Goal: Task Accomplishment & Management: Manage account settings

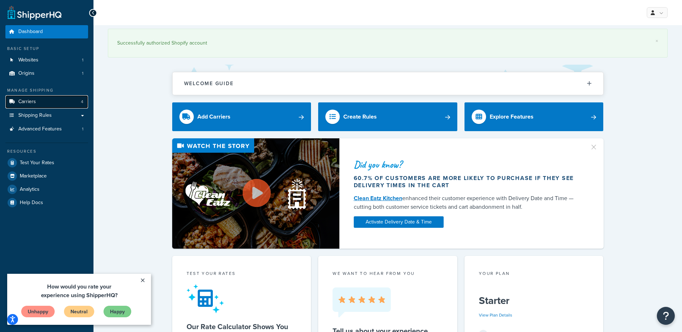
click at [32, 100] on span "Carriers" at bounding box center [27, 102] width 18 height 6
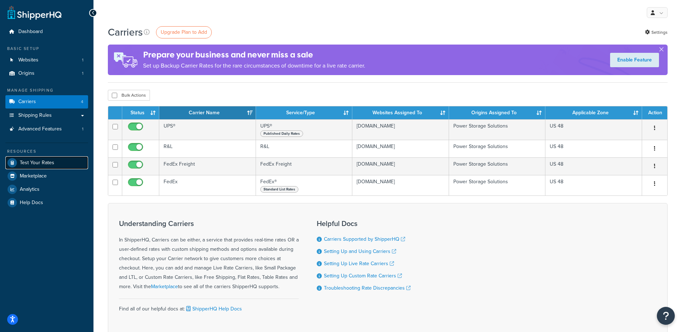
click at [45, 162] on span "Test Your Rates" at bounding box center [37, 163] width 35 height 6
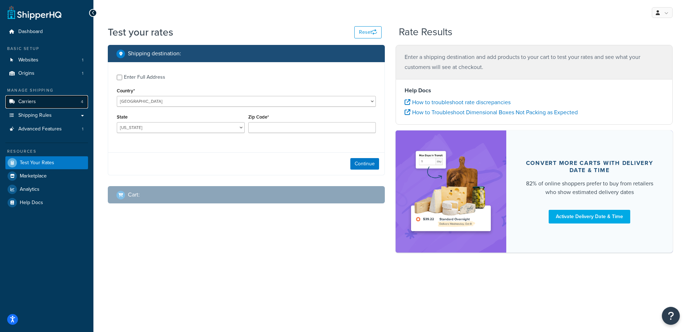
click at [26, 101] on span "Carriers" at bounding box center [27, 102] width 18 height 6
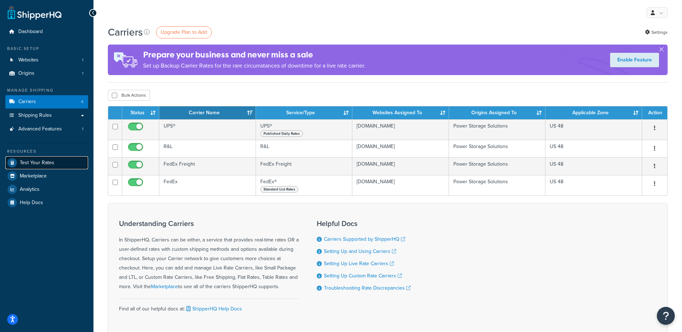
click at [33, 163] on span "Test Your Rates" at bounding box center [37, 163] width 35 height 6
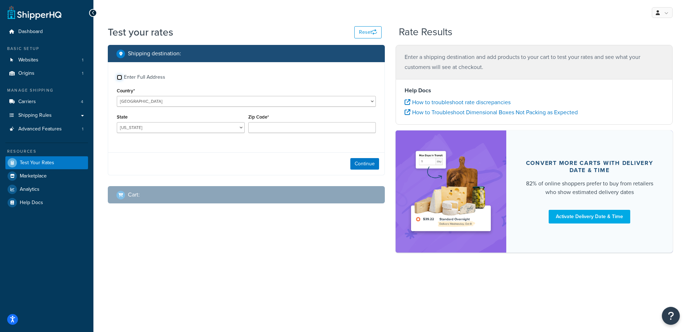
click at [119, 79] on input "Enter Full Address" at bounding box center [119, 77] width 5 height 5
checkbox input "true"
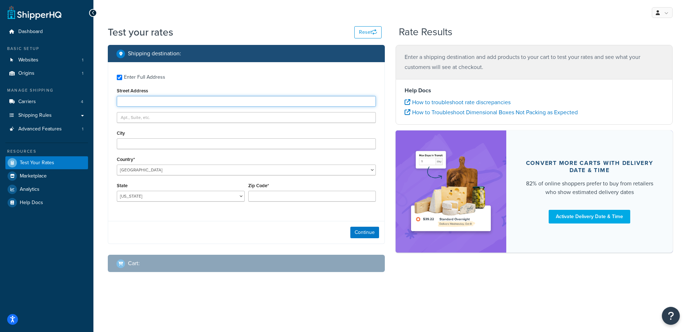
click at [141, 97] on input "Street Address" at bounding box center [246, 101] width 259 height 11
paste input "[STREET_ADDRESS]"
type input "[STREET_ADDRESS]"
click at [137, 142] on input "City" at bounding box center [246, 143] width 259 height 11
type input "[PERSON_NAME] Point"
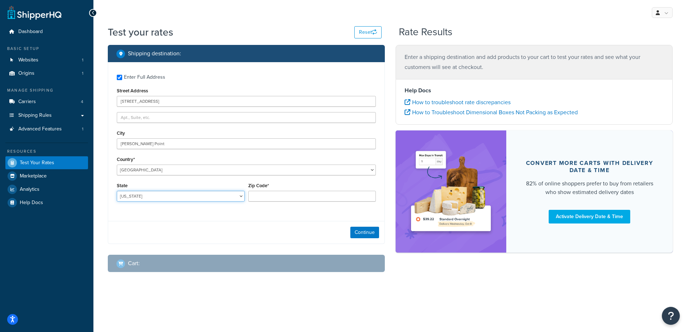
select select "CA"
type input "92629"
click at [364, 233] on button "Continue" at bounding box center [365, 233] width 29 height 12
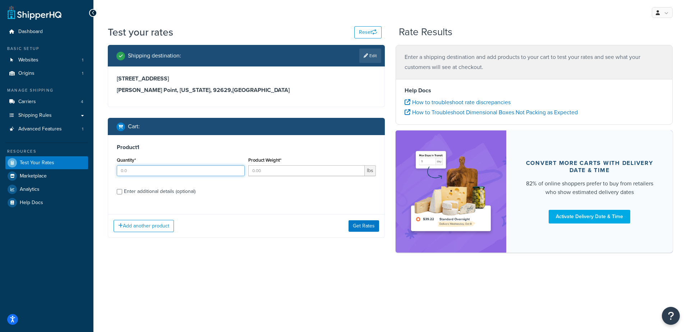
click at [143, 172] on input "Quantity*" at bounding box center [181, 170] width 128 height 11
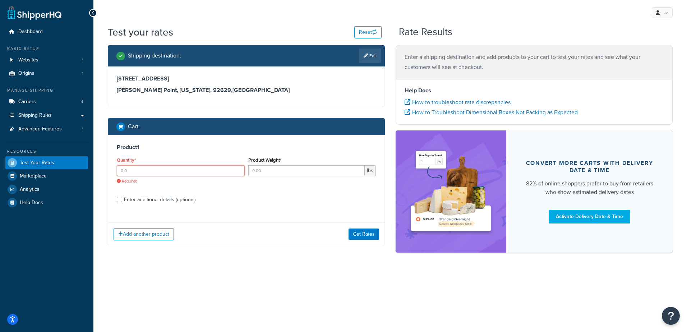
click at [136, 169] on input "Quantity*" at bounding box center [181, 170] width 128 height 11
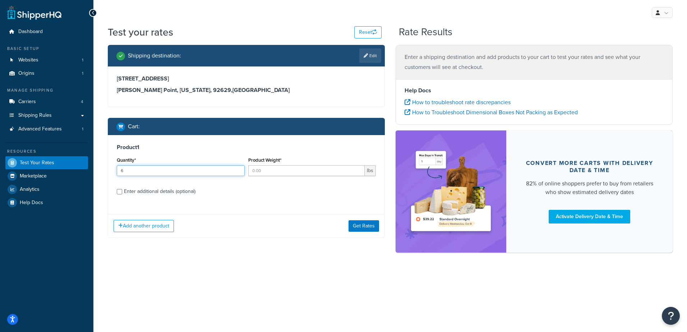
type input "6"
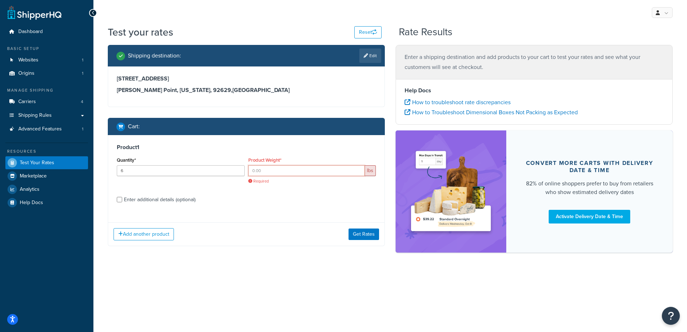
click at [275, 174] on input "Product Weight*" at bounding box center [306, 170] width 117 height 11
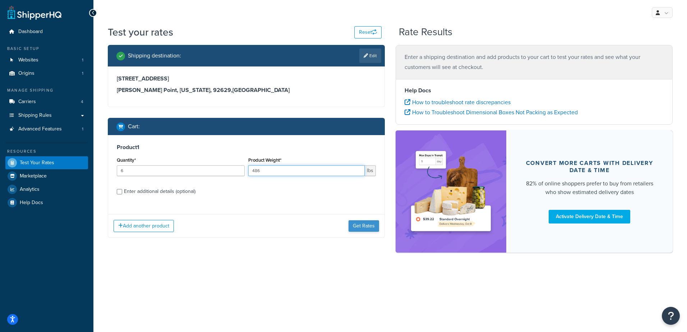
type input "486"
click at [367, 228] on button "Get Rates" at bounding box center [364, 226] width 31 height 12
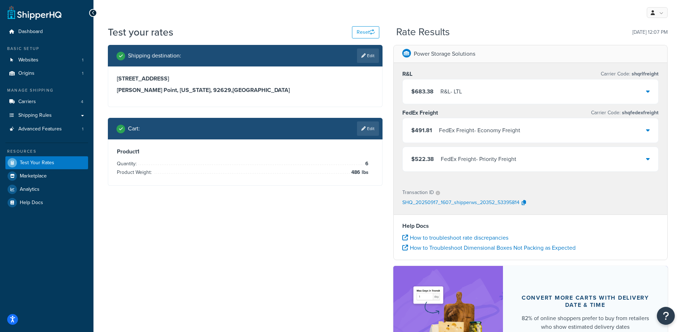
click at [644, 129] on div "$491.81 FedEx Freight - Economy Freight" at bounding box center [531, 130] width 256 height 24
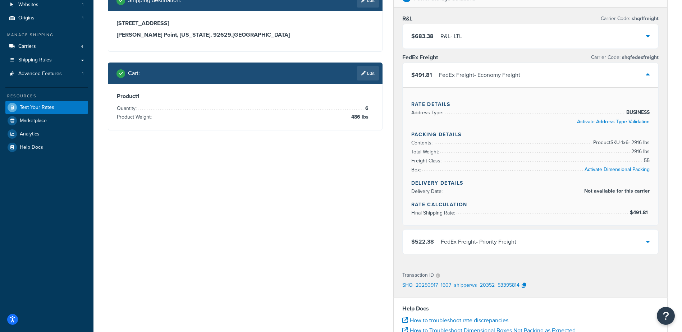
scroll to position [72, 0]
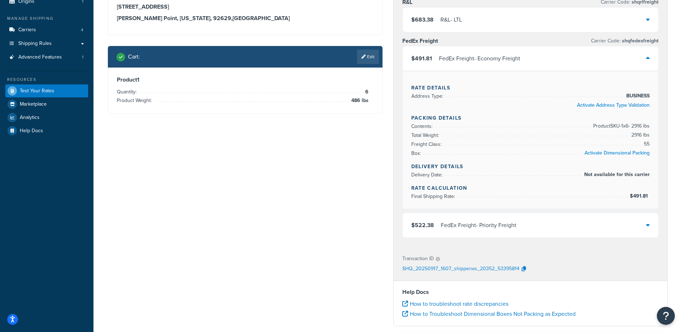
click at [647, 225] on icon at bounding box center [648, 225] width 4 height 6
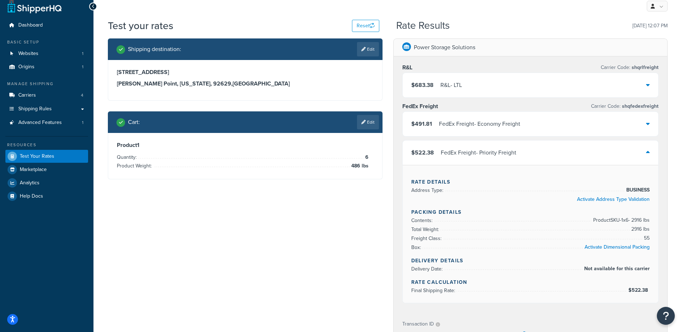
scroll to position [0, 0]
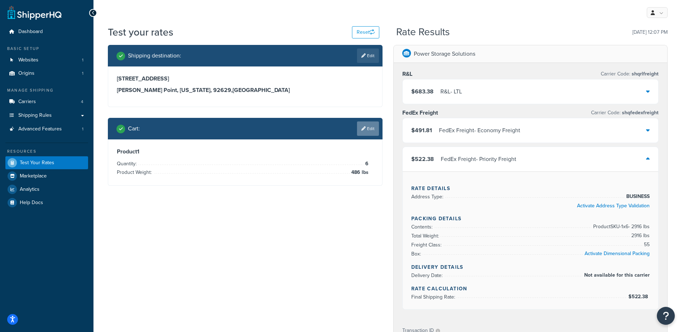
click at [370, 128] on link "Edit" at bounding box center [368, 129] width 22 height 14
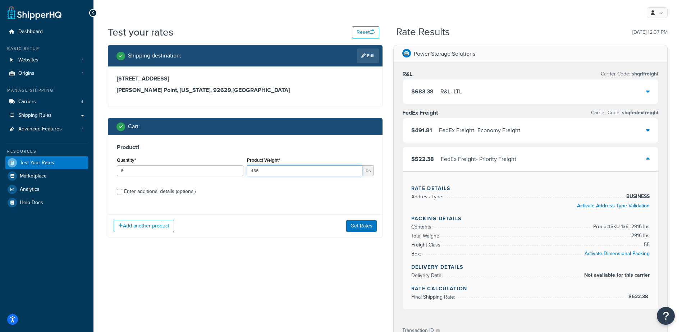
click at [257, 169] on input "486" at bounding box center [304, 170] width 115 height 11
drag, startPoint x: 260, startPoint y: 171, endPoint x: 237, endPoint y: 171, distance: 23.7
click at [237, 171] on div "Quantity* 6 Product Weight* 486 lbs" at bounding box center [245, 168] width 260 height 26
type input "81"
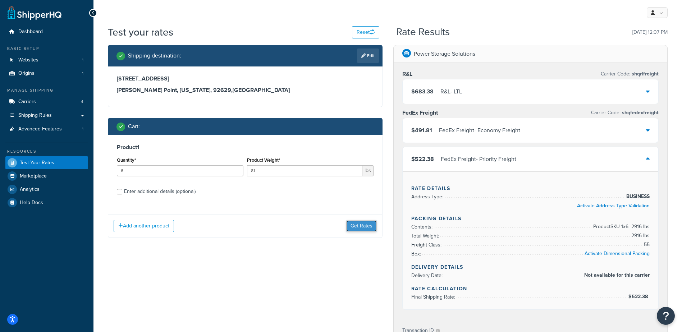
click at [362, 224] on button "Get Rates" at bounding box center [361, 226] width 31 height 12
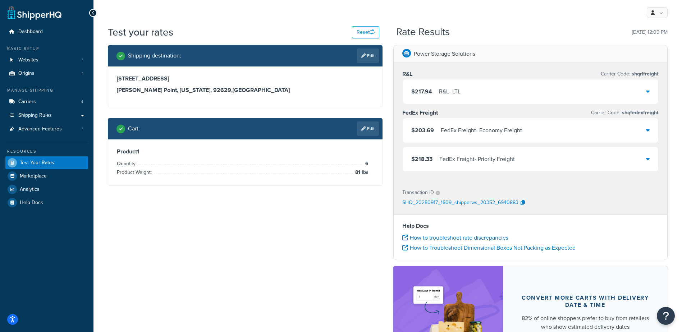
click at [648, 132] on icon at bounding box center [648, 130] width 4 height 6
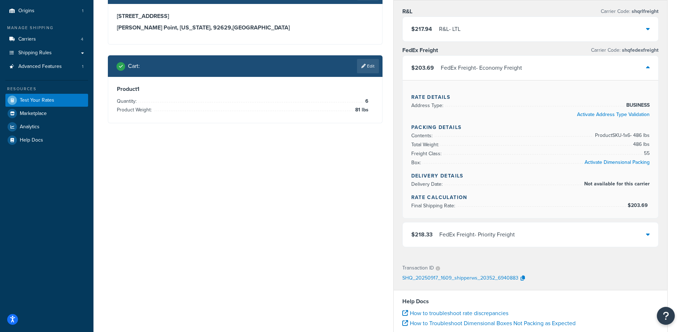
scroll to position [72, 0]
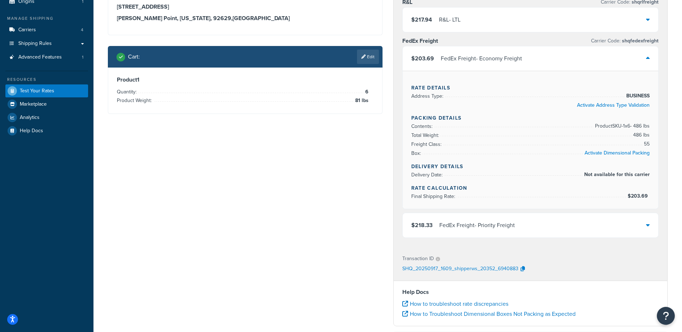
click at [650, 227] on div "$218.33 FedEx Freight - Priority Freight" at bounding box center [531, 225] width 256 height 24
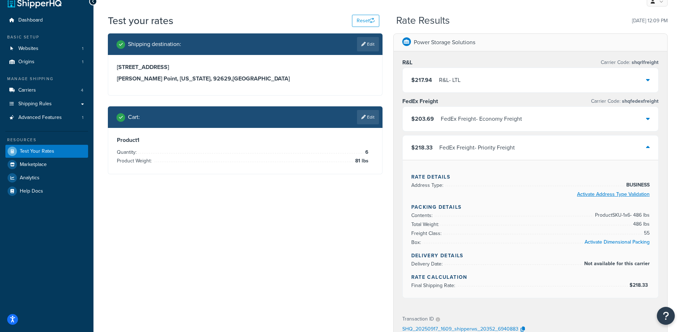
scroll to position [0, 0]
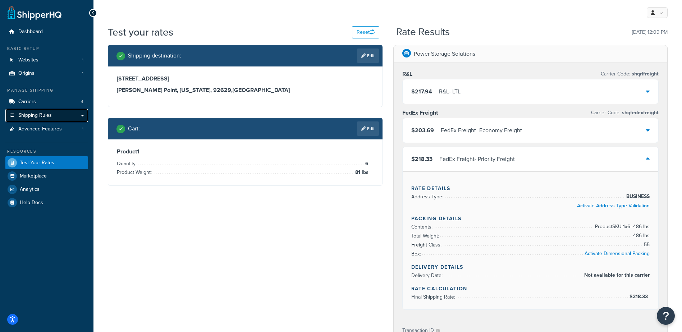
click at [36, 115] on span "Shipping Rules" at bounding box center [34, 116] width 33 height 6
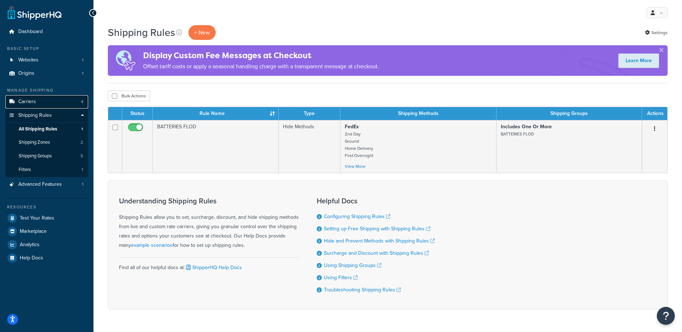
click at [24, 99] on span "Carriers" at bounding box center [27, 102] width 18 height 6
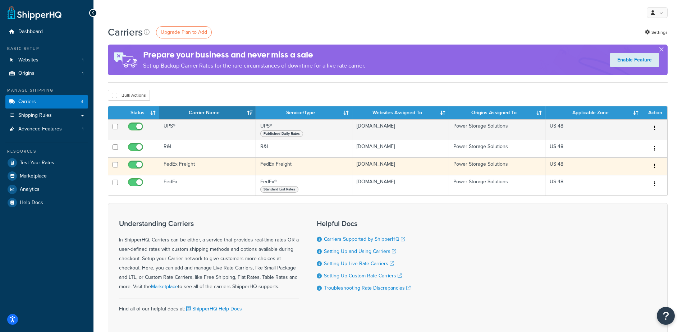
click at [181, 160] on td "FedEx Freight" at bounding box center [207, 166] width 97 height 18
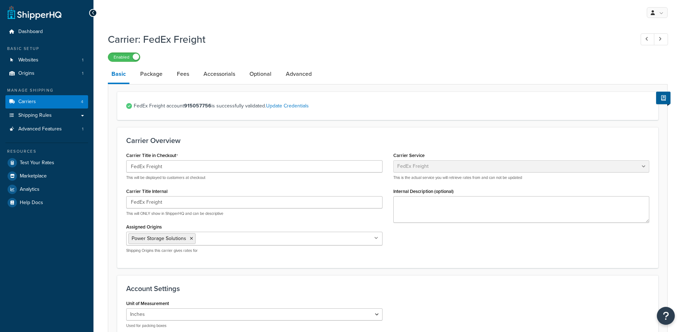
select select "fedExFreight"
click at [153, 80] on link "Package" at bounding box center [151, 73] width 29 height 17
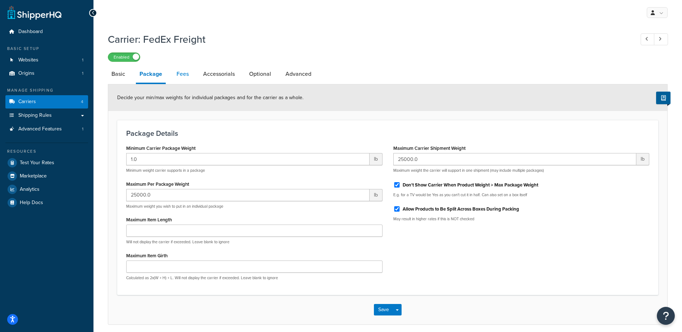
click at [178, 72] on link "Fees" at bounding box center [182, 73] width 19 height 17
select select "AFTER"
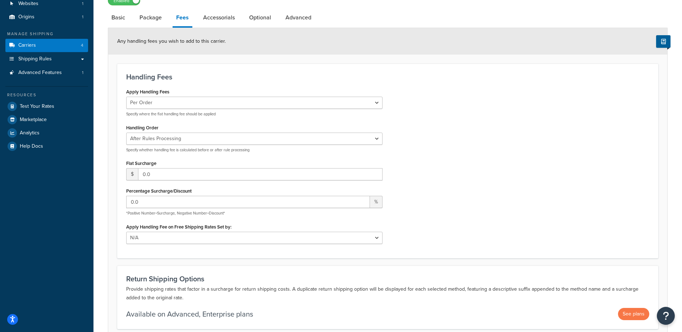
scroll to position [72, 0]
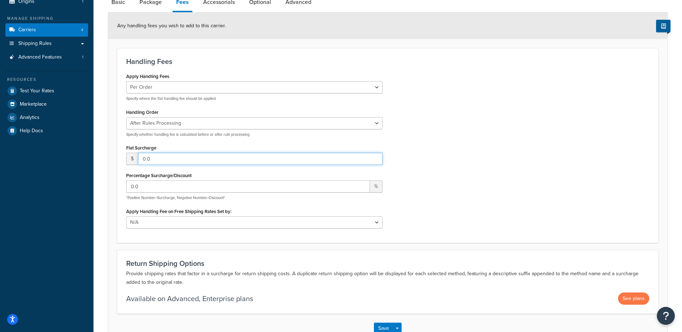
click at [274, 160] on input "0.0" at bounding box center [260, 159] width 244 height 12
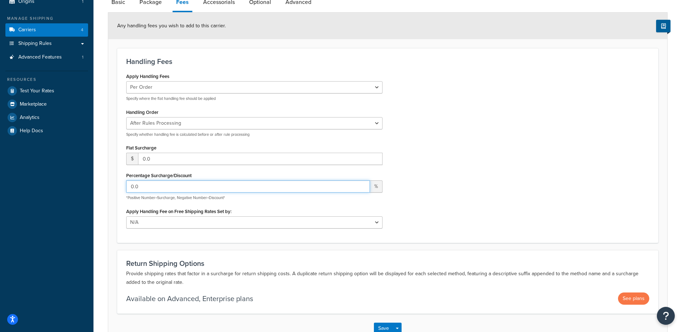
click at [230, 189] on input "0.0" at bounding box center [248, 186] width 244 height 12
drag, startPoint x: 230, startPoint y: 186, endPoint x: 111, endPoint y: 182, distance: 119.1
click at [111, 182] on form "Any handling fees you wish to add to this carrier. Handling Fees Apply Handling…" at bounding box center [387, 178] width 559 height 330
type input "30"
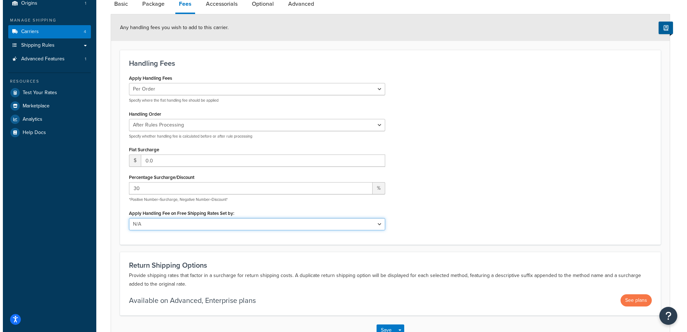
scroll to position [0, 0]
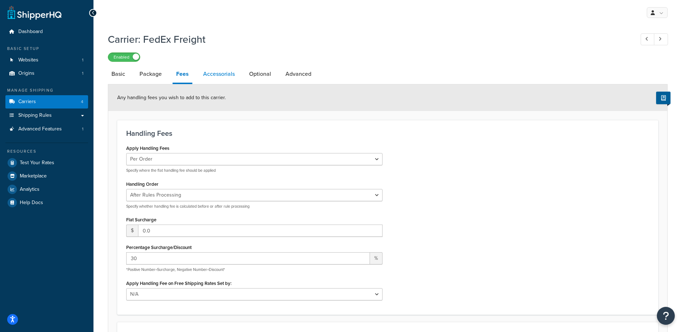
click at [218, 74] on link "Accessorials" at bounding box center [219, 73] width 39 height 17
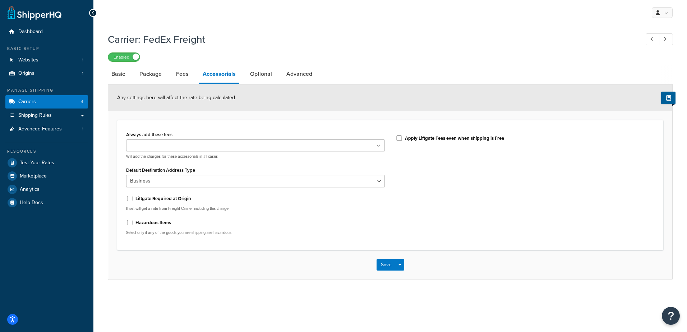
click at [379, 147] on icon at bounding box center [379, 146] width 4 height 4
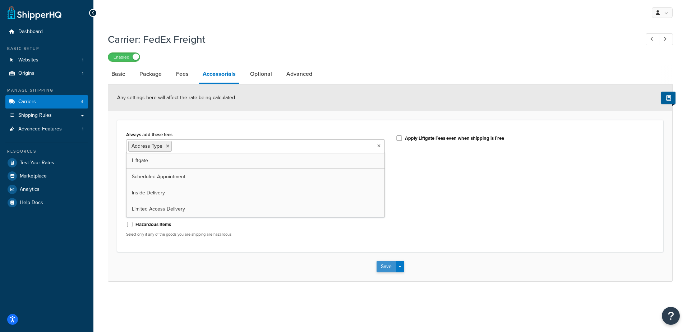
click at [388, 266] on button "Save" at bounding box center [386, 267] width 19 height 12
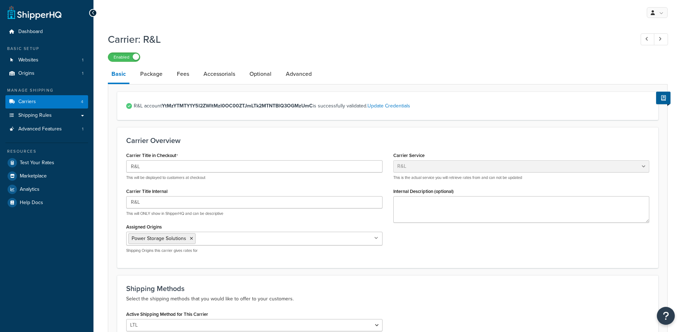
select select "rlFreight"
click at [36, 105] on link "Carriers 4" at bounding box center [46, 101] width 83 height 13
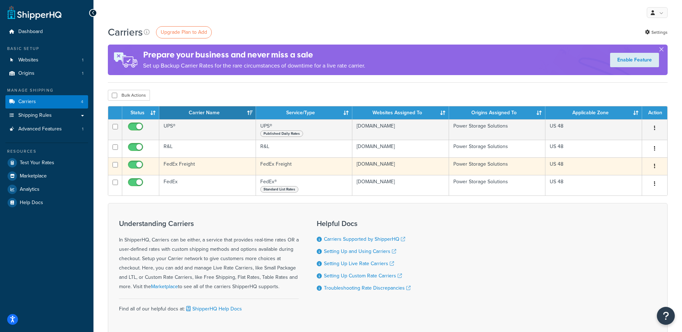
click at [198, 166] on td "FedEx Freight" at bounding box center [207, 166] width 97 height 18
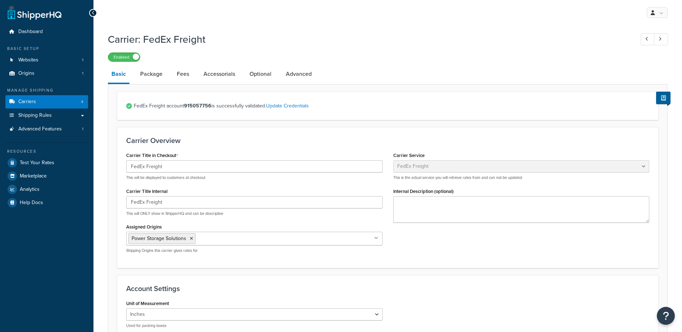
select select "fedExFreight"
click at [223, 76] on link "Accessorials" at bounding box center [219, 73] width 39 height 17
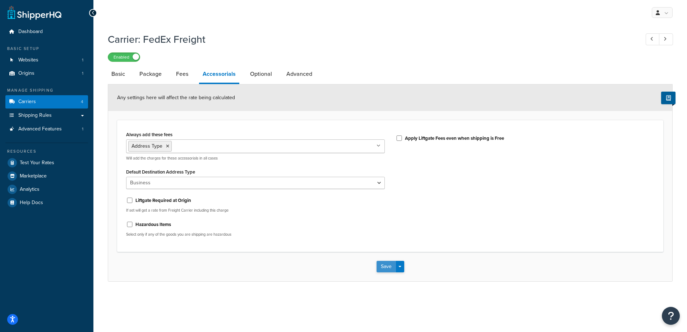
click at [389, 270] on button "Save" at bounding box center [386, 267] width 19 height 12
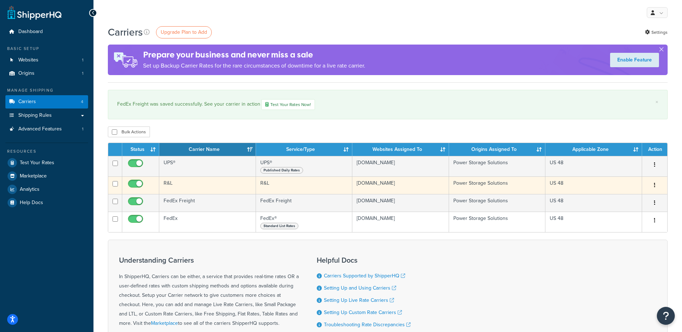
click at [176, 190] on td "R&L" at bounding box center [207, 186] width 97 height 18
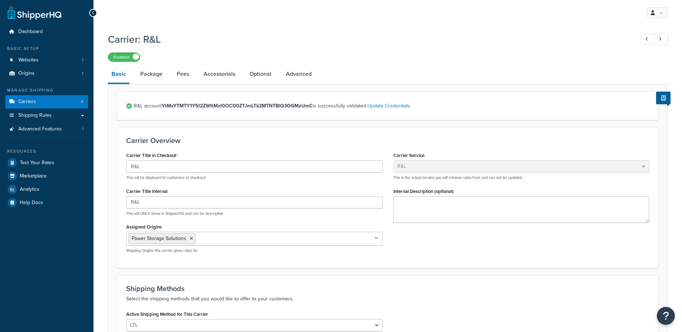
select select "rlFreight"
click at [208, 72] on link "Accessorials" at bounding box center [219, 73] width 39 height 17
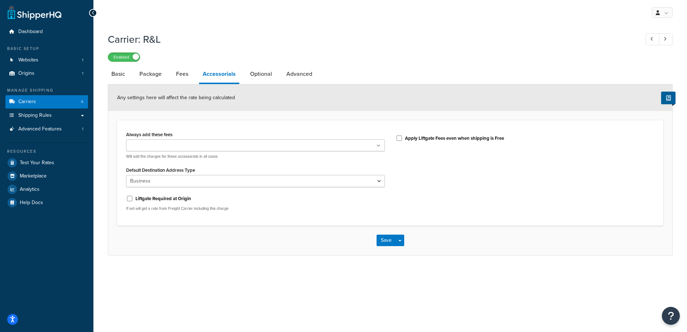
click at [375, 146] on ul at bounding box center [255, 146] width 259 height 12
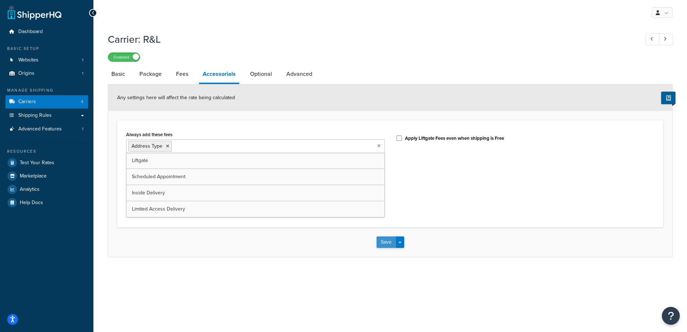
click at [389, 243] on button "Save" at bounding box center [386, 243] width 19 height 12
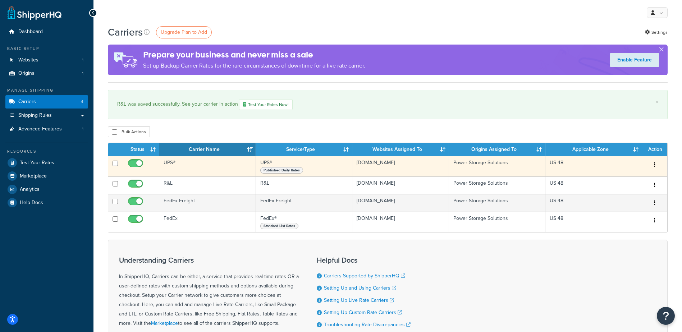
click at [192, 164] on td "UPS®" at bounding box center [207, 166] width 97 height 20
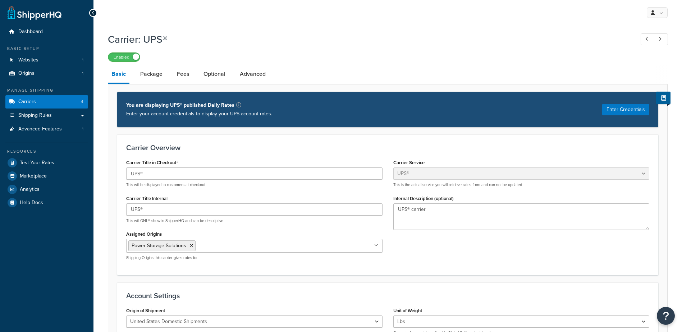
select select "ups"
click at [185, 72] on link "Fees" at bounding box center [182, 73] width 19 height 17
select select "AFTER"
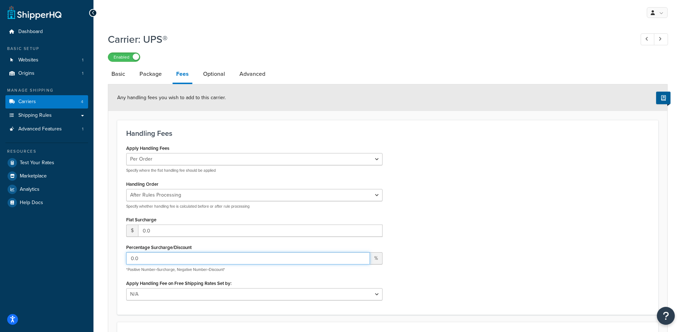
click at [197, 262] on input "0.0" at bounding box center [248, 258] width 244 height 12
drag, startPoint x: 69, startPoint y: 248, endPoint x: 53, endPoint y: 247, distance: 16.6
click at [53, 247] on div "Dashboard Basic Setup Websites 1 Origins 1 Manage Shipping Carriers 4 Shipping …" at bounding box center [341, 226] width 682 height 452
type input "30"
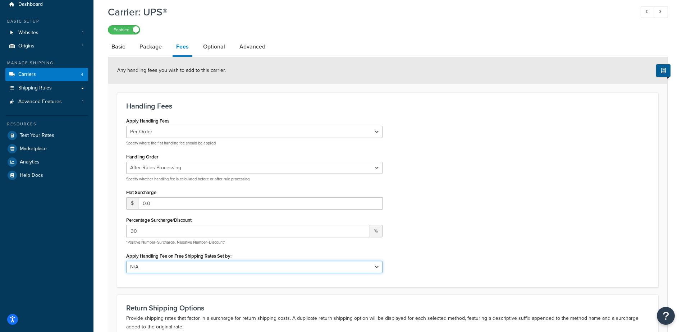
scroll to position [108, 0]
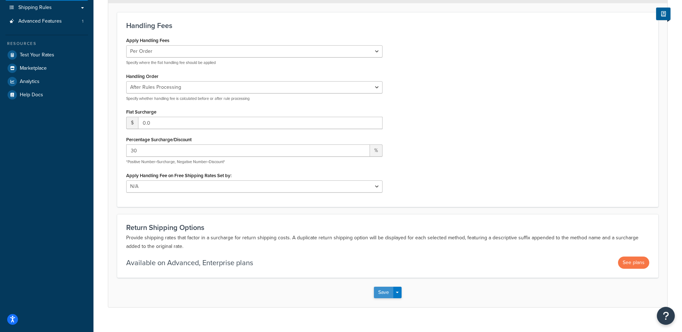
click at [385, 296] on button "Save" at bounding box center [383, 293] width 19 height 12
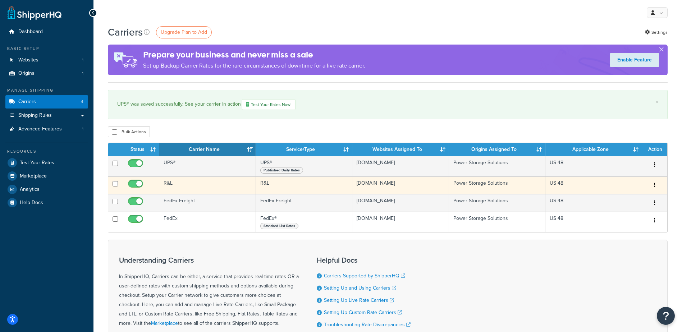
click at [169, 183] on td "R&L" at bounding box center [207, 186] width 97 height 18
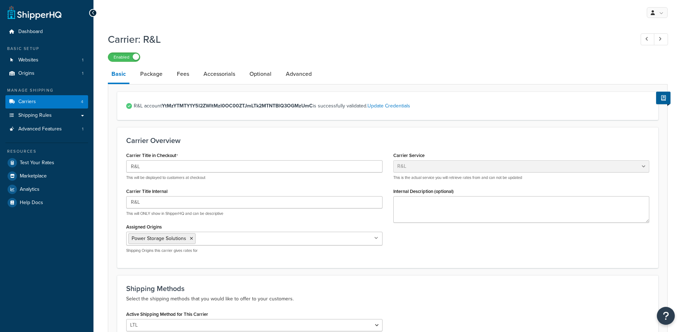
select select "rlFreight"
click at [180, 74] on link "Fees" at bounding box center [182, 73] width 19 height 17
select select "AFTER"
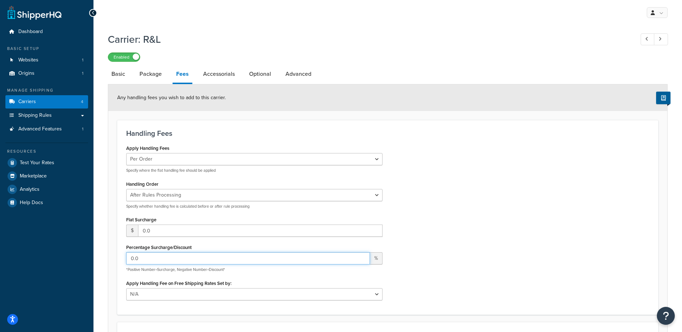
click at [148, 261] on input "0.0" at bounding box center [248, 258] width 244 height 12
drag, startPoint x: 148, startPoint y: 260, endPoint x: 119, endPoint y: 257, distance: 28.6
click at [119, 257] on div "Handling Fees Apply Handling Fees Per Order Per Item Per Package Specify where …" at bounding box center [387, 217] width 541 height 195
type input "30"
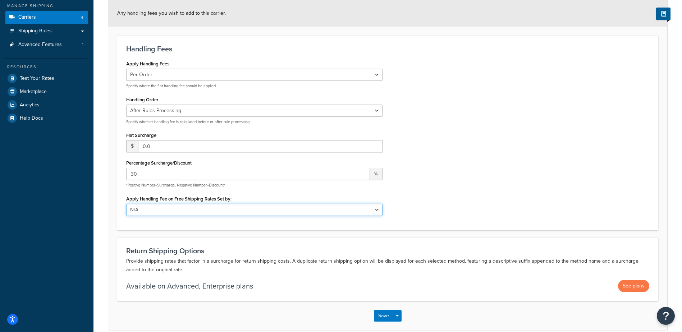
scroll to position [108, 0]
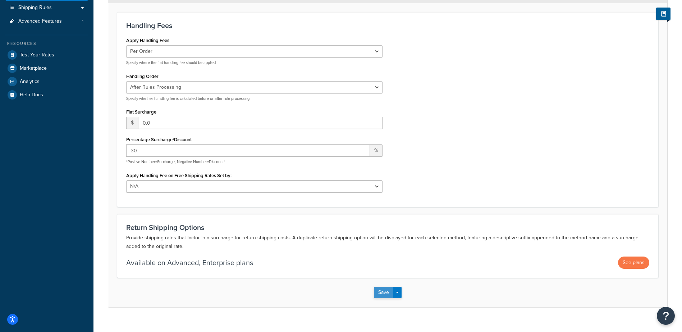
drag, startPoint x: 380, startPoint y: 292, endPoint x: 384, endPoint y: 292, distance: 3.6
click at [381, 292] on button "Save" at bounding box center [383, 293] width 19 height 12
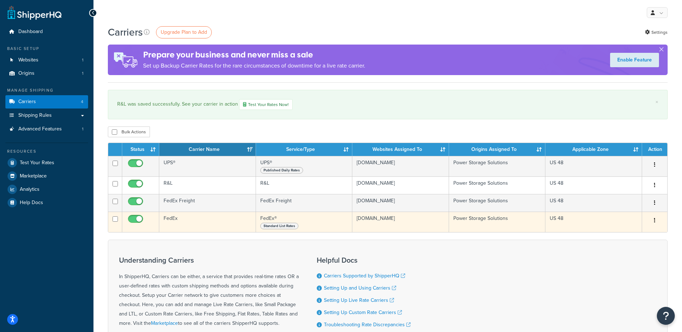
click at [171, 219] on td "FedEx" at bounding box center [207, 222] width 97 height 20
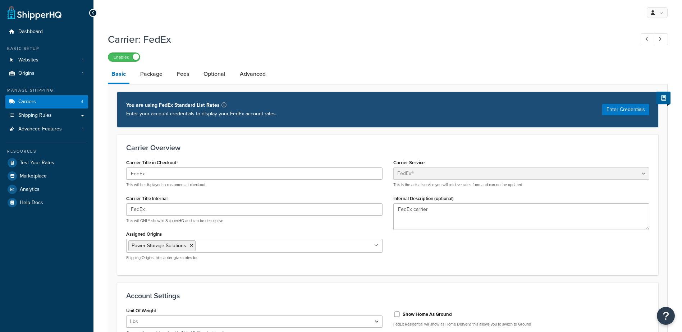
select select "fedEx"
select select "REGULAR_PICKUP"
select select "YOUR_PACKAGING"
click at [186, 74] on link "Fees" at bounding box center [182, 73] width 19 height 17
select select "AFTER"
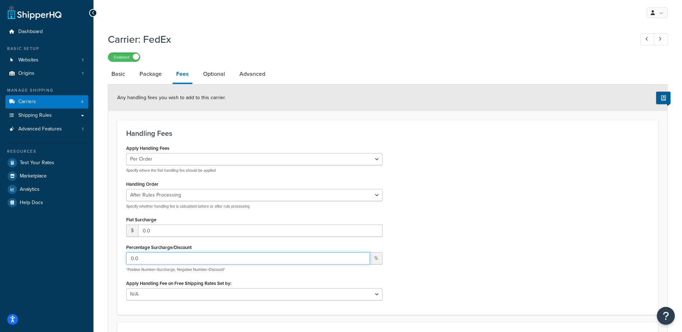
click at [158, 260] on input "0.0" at bounding box center [248, 258] width 244 height 12
drag, startPoint x: 128, startPoint y: 257, endPoint x: 118, endPoint y: 261, distance: 10.8
click at [115, 257] on form "Any handling fees you wish to add to this carrier. Handling Fees Apply Handling…" at bounding box center [387, 249] width 559 height 330
type input "30"
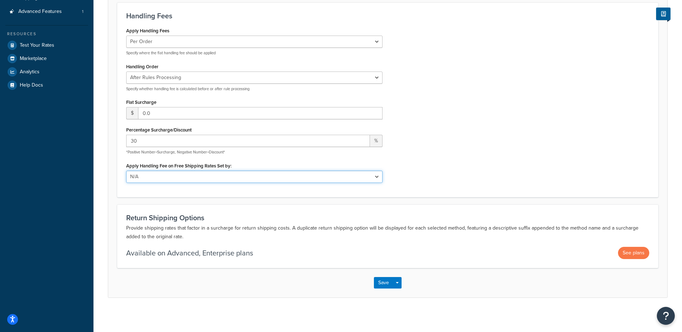
scroll to position [120, 0]
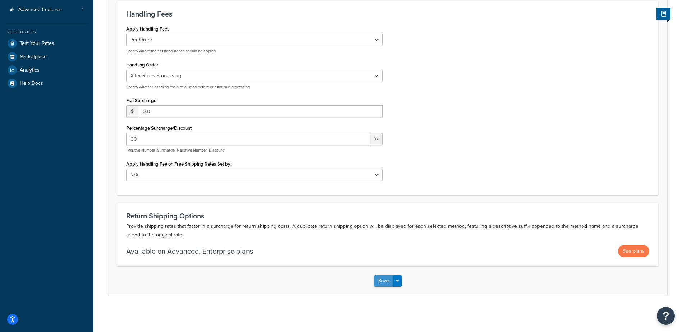
click at [386, 276] on button "Save" at bounding box center [383, 281] width 19 height 12
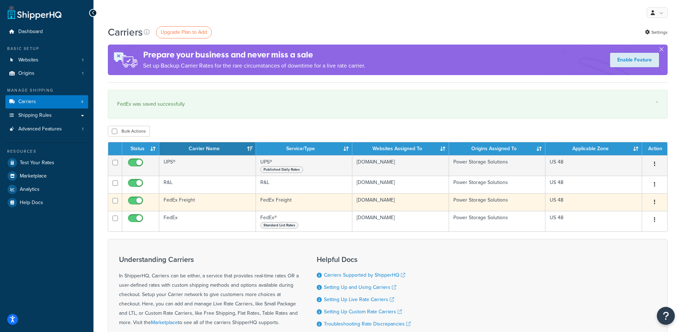
click at [186, 201] on td "FedEx Freight" at bounding box center [207, 202] width 97 height 18
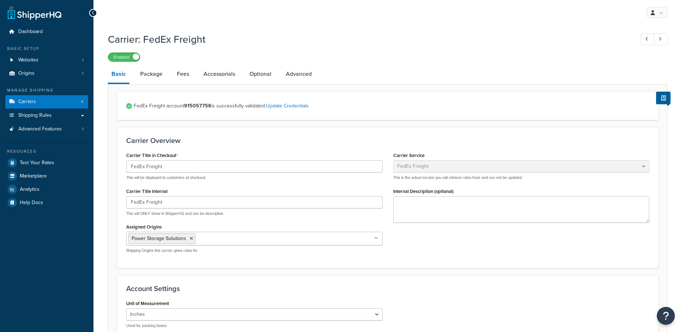
select select "fedExFreight"
click at [223, 75] on link "Accessorials" at bounding box center [219, 73] width 39 height 17
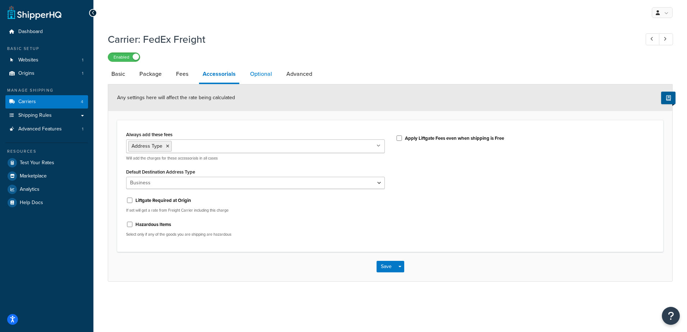
click at [262, 70] on link "Optional" at bounding box center [261, 73] width 29 height 17
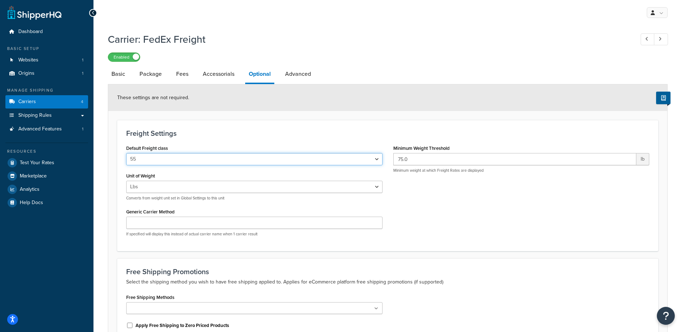
click at [142, 161] on select "50 55 60 65 70 77.5 85 92.5 100 110 125 150 175 200 250 300 400 500" at bounding box center [254, 159] width 256 height 12
select select "65"
click at [126, 154] on select "50 55 60 65 70 77.5 85 92.5 100 110 125 150 175 200 250 300 400 500" at bounding box center [254, 159] width 256 height 12
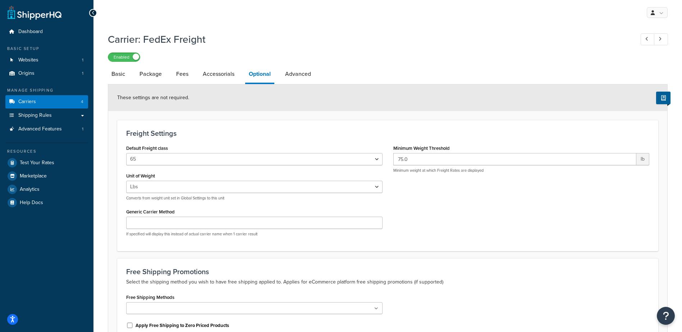
click at [420, 182] on div "Default Freight class 50 55 60 65 70 77.5 85 92.5 100 110 125 150 175 200 250 3…" at bounding box center [388, 192] width 534 height 99
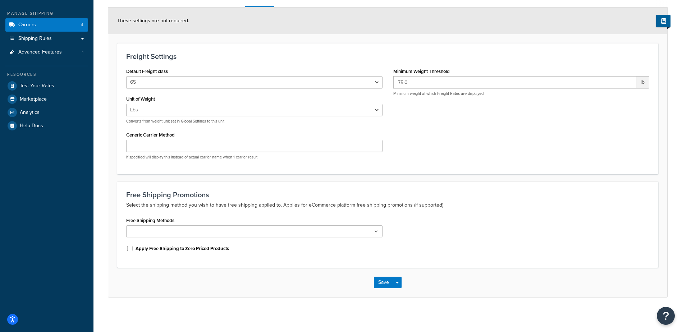
scroll to position [79, 0]
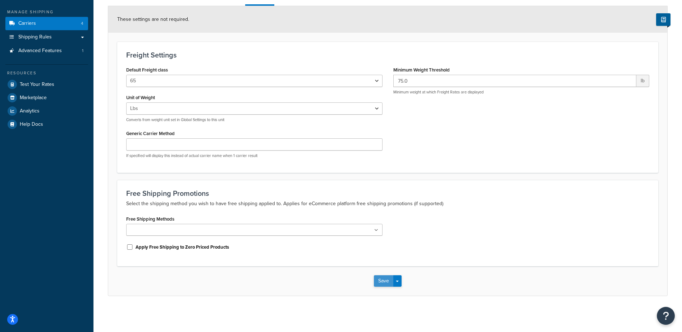
click at [381, 285] on button "Save" at bounding box center [383, 281] width 19 height 12
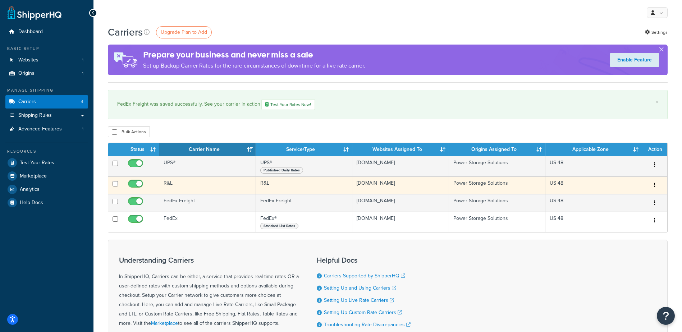
click at [172, 186] on td "R&L" at bounding box center [207, 186] width 97 height 18
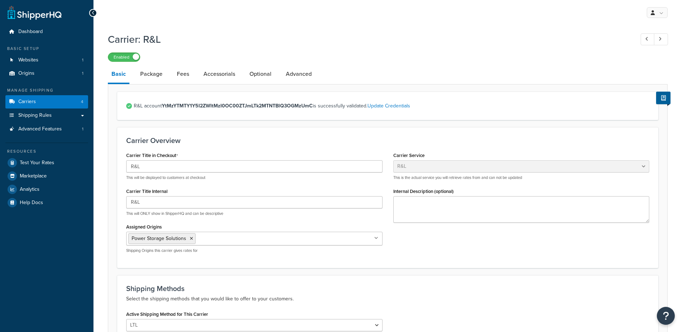
select select "rlFreight"
click at [211, 73] on link "Accessorials" at bounding box center [219, 73] width 39 height 17
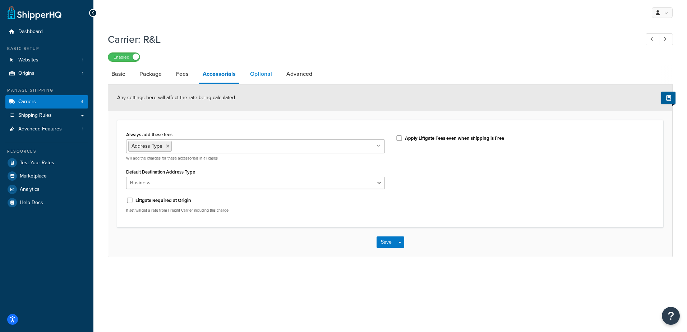
click at [255, 73] on link "Optional" at bounding box center [261, 73] width 29 height 17
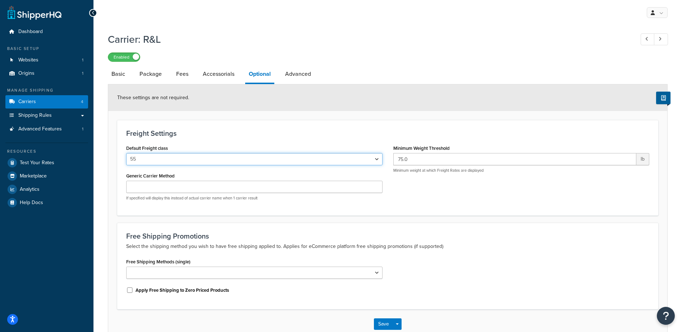
click at [179, 157] on select "50 55 60 65 70 77.5 85 92.5 100 110 125 150 175 200 250 300 400 500" at bounding box center [254, 159] width 256 height 12
select select "65"
click at [126, 154] on select "50 55 60 65 70 77.5 85 92.5 100 110 125 150 175 200 250 300 400 500" at bounding box center [254, 159] width 256 height 12
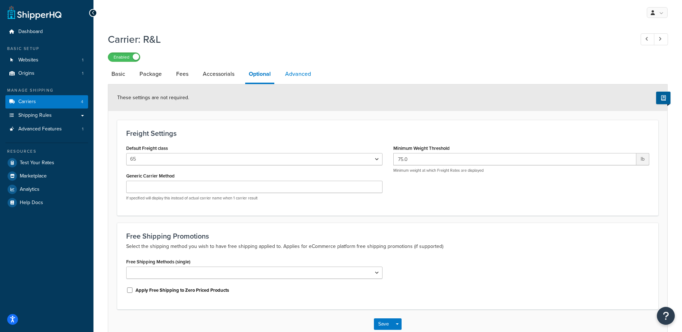
click at [298, 77] on link "Advanced" at bounding box center [298, 73] width 33 height 17
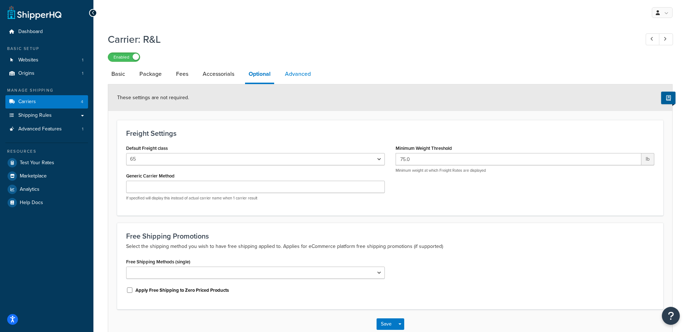
select select "false"
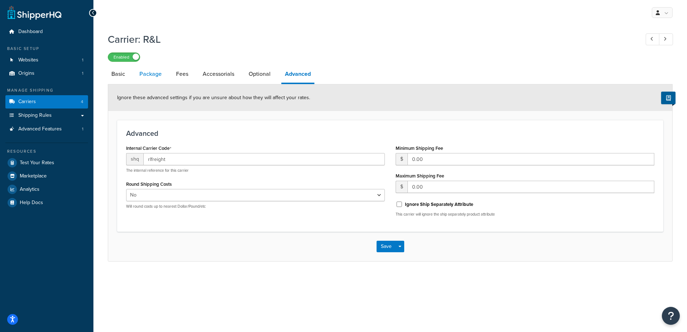
click at [146, 74] on link "Package" at bounding box center [150, 73] width 29 height 17
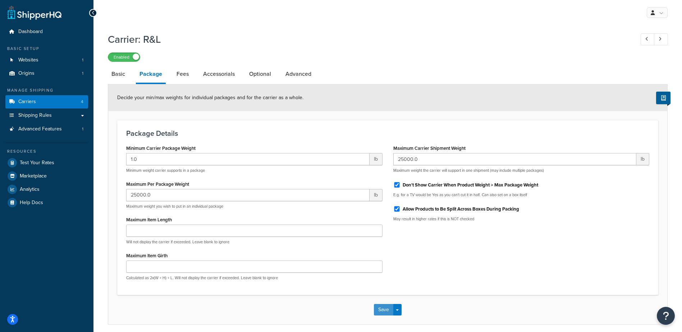
click at [389, 307] on button "Save" at bounding box center [383, 310] width 19 height 12
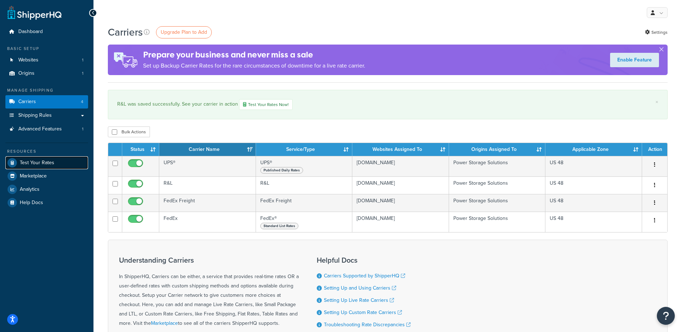
drag, startPoint x: 0, startPoint y: 0, endPoint x: 46, endPoint y: 166, distance: 172.4
click at [46, 166] on link "Test Your Rates" at bounding box center [46, 162] width 83 height 13
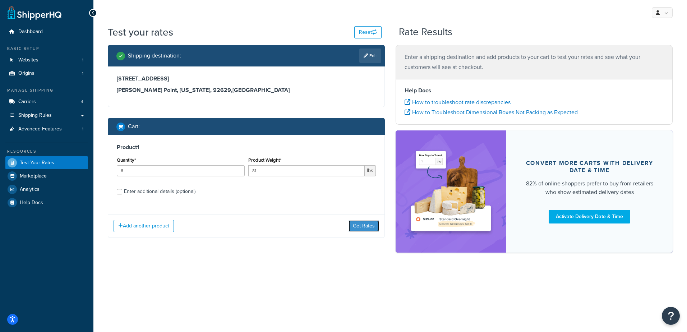
click at [362, 227] on button "Get Rates" at bounding box center [364, 226] width 31 height 12
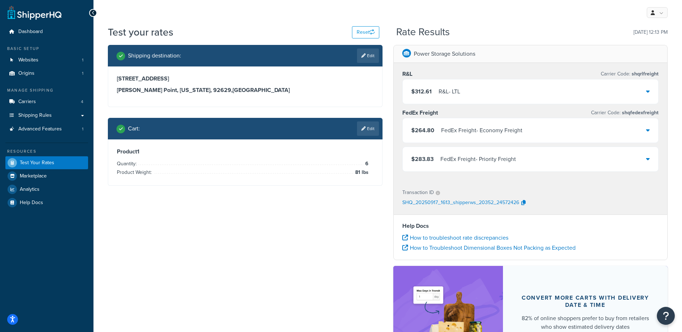
click at [646, 131] on icon at bounding box center [648, 130] width 4 height 6
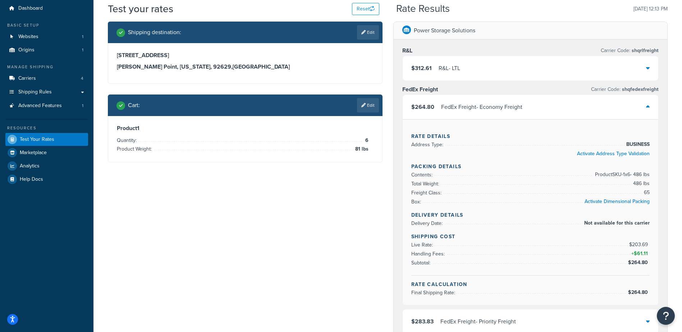
scroll to position [36, 0]
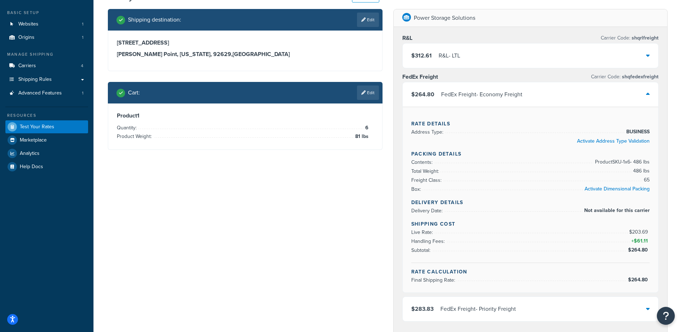
click at [647, 93] on icon at bounding box center [648, 94] width 4 height 6
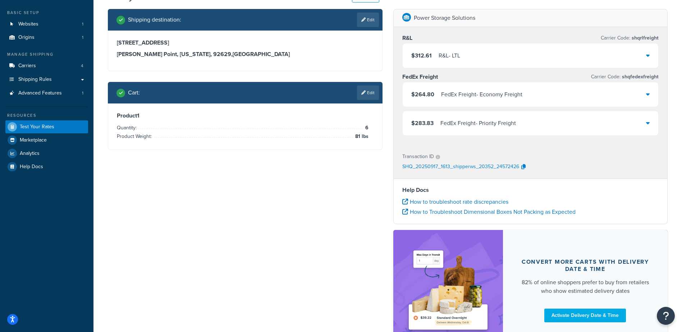
click at [616, 122] on div "$283.83 FedEx Freight - Priority Freight" at bounding box center [531, 123] width 256 height 24
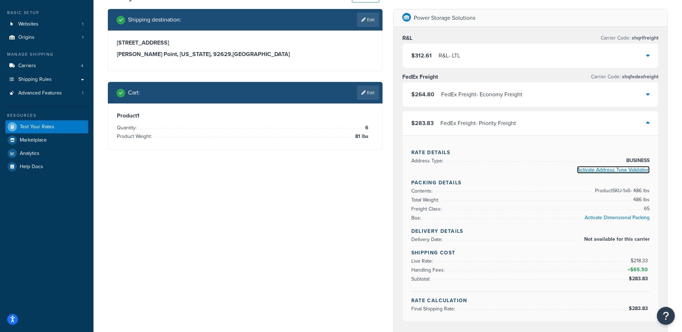
click at [628, 172] on link "Activate Address Type Validation" at bounding box center [613, 170] width 73 height 8
click at [34, 80] on span "Shipping Rules" at bounding box center [34, 80] width 33 height 6
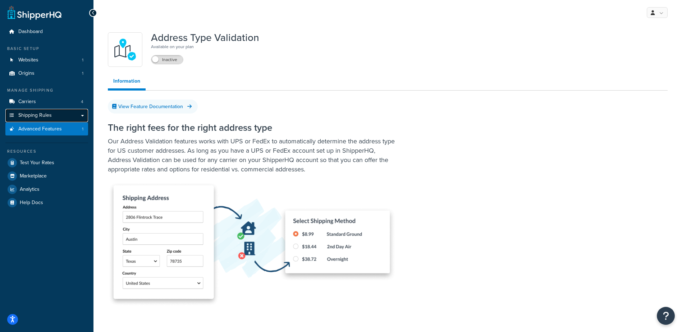
click at [32, 118] on span "Shipping Rules" at bounding box center [34, 116] width 33 height 6
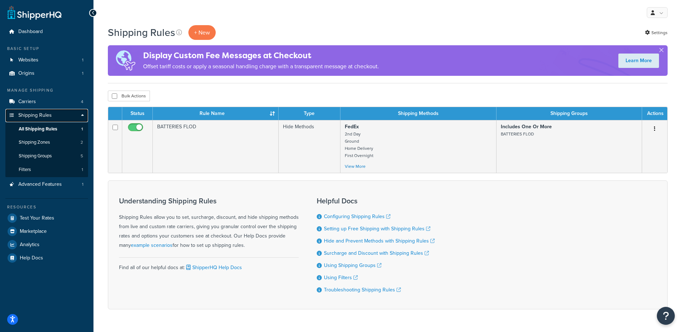
click at [26, 115] on span "Shipping Rules" at bounding box center [34, 116] width 33 height 6
click at [33, 102] on span "Carriers" at bounding box center [27, 102] width 18 height 6
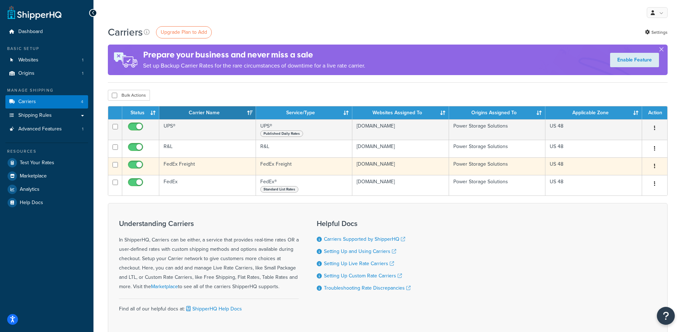
click at [195, 164] on td "FedEx Freight" at bounding box center [207, 166] width 97 height 18
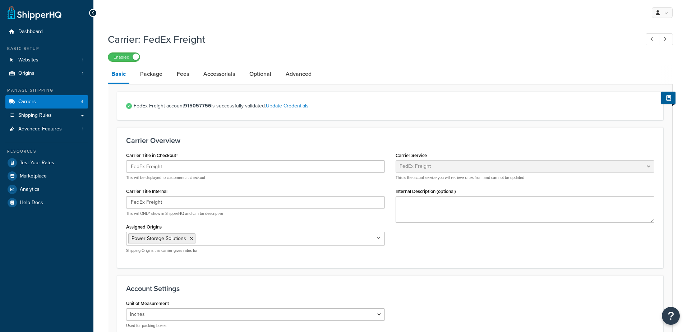
select select "fedExFreight"
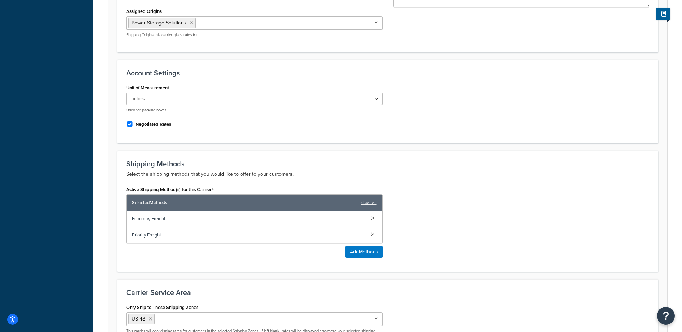
scroll to position [252, 0]
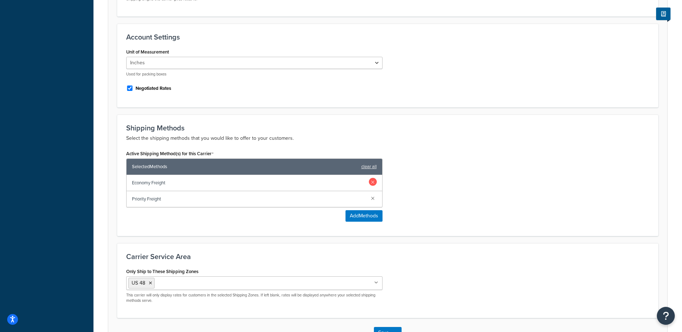
click at [375, 183] on link at bounding box center [373, 182] width 8 height 8
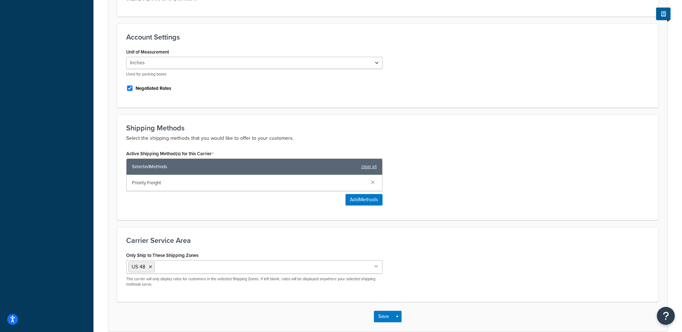
click at [506, 192] on div "Active Shipping Method(s) for this Carrier Selected Methods clear all Priority …" at bounding box center [388, 179] width 534 height 63
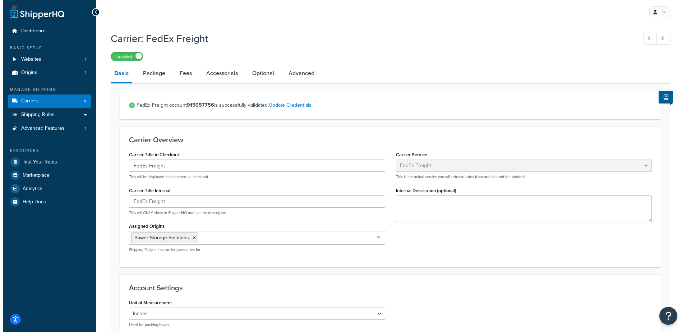
scroll to position [0, 0]
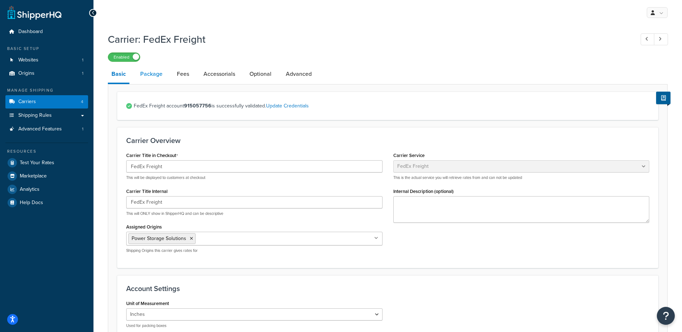
click at [153, 79] on link "Package" at bounding box center [151, 73] width 29 height 17
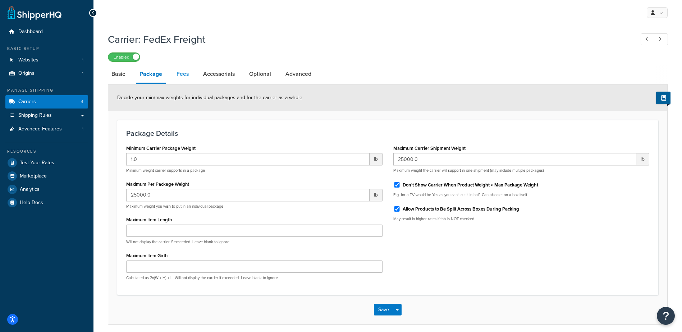
click at [177, 73] on link "Fees" at bounding box center [182, 73] width 19 height 17
select select "AFTER"
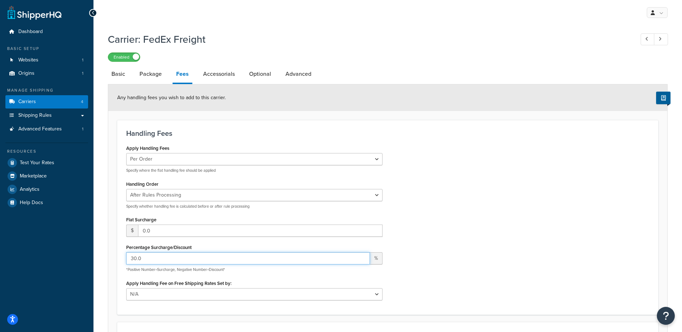
click at [152, 261] on input "30.0" at bounding box center [248, 258] width 244 height 12
drag, startPoint x: 152, startPoint y: 257, endPoint x: 122, endPoint y: 257, distance: 30.2
click at [122, 257] on div "Apply Handling Fees Per Order Per Item Per Package Specify where the flat handl…" at bounding box center [254, 224] width 267 height 163
type input "35"
click at [205, 74] on link "Accessorials" at bounding box center [219, 73] width 39 height 17
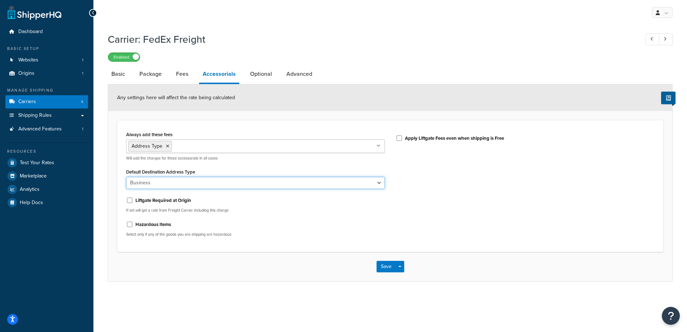
click at [289, 186] on select "Business Residential" at bounding box center [255, 183] width 259 height 12
select select "residential"
click at [126, 177] on select "Business Residential" at bounding box center [255, 183] width 259 height 12
click at [320, 181] on select "Business Residential" at bounding box center [255, 183] width 259 height 12
click at [126, 177] on select "Business Residential" at bounding box center [255, 183] width 259 height 12
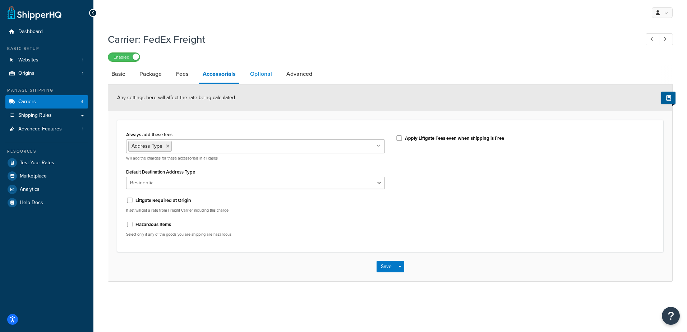
click at [262, 74] on link "Optional" at bounding box center [261, 73] width 29 height 17
select select "65"
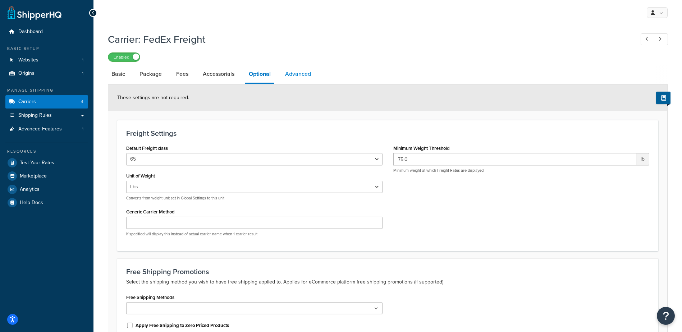
click at [302, 74] on link "Advanced" at bounding box center [298, 73] width 33 height 17
select select "false"
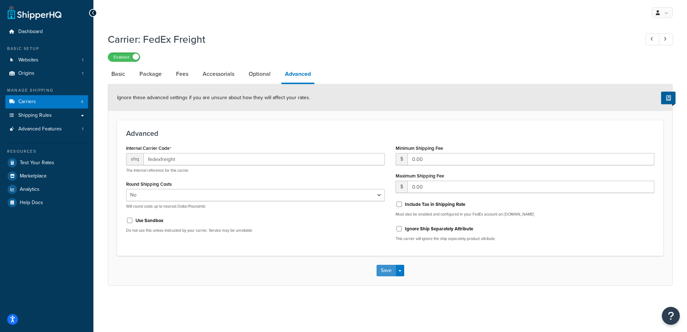
click at [385, 274] on button "Save" at bounding box center [386, 271] width 19 height 12
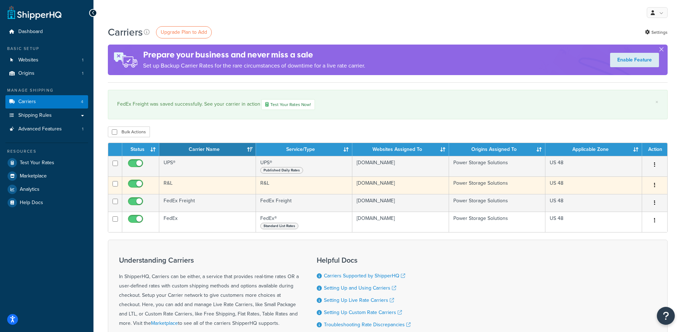
click at [169, 184] on td "R&L" at bounding box center [207, 186] width 97 height 18
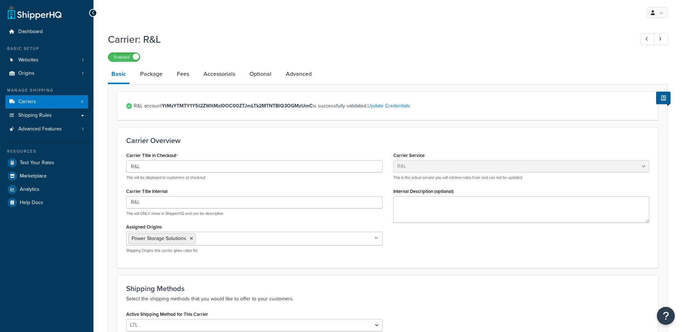
select select "rlFreight"
click at [152, 73] on link "Package" at bounding box center [151, 73] width 29 height 17
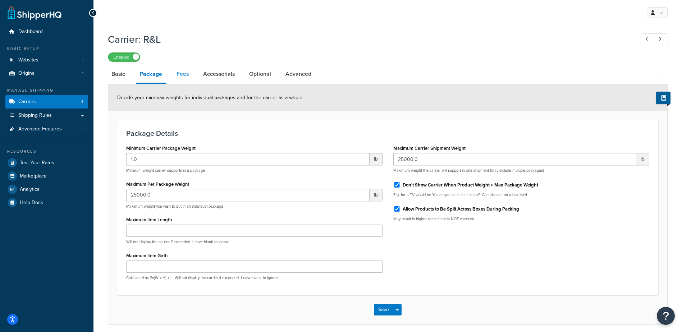
click at [179, 72] on link "Fees" at bounding box center [182, 73] width 19 height 17
select select "AFTER"
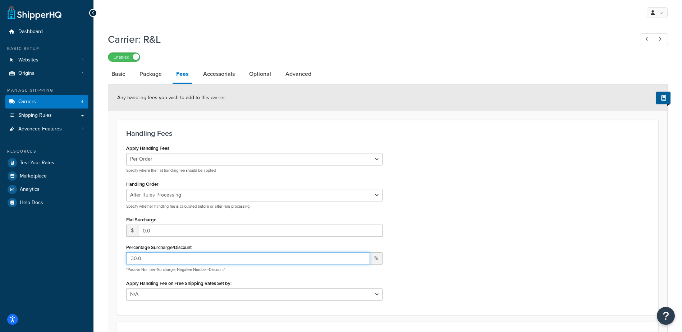
drag, startPoint x: 144, startPoint y: 258, endPoint x: 118, endPoint y: 254, distance: 26.1
click at [116, 257] on form "Any handling fees you wish to add to this carrier. Handling Fees Apply Handling…" at bounding box center [387, 249] width 559 height 330
type input "35"
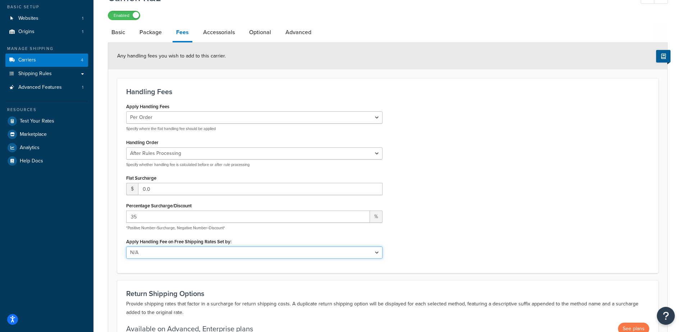
scroll to position [108, 0]
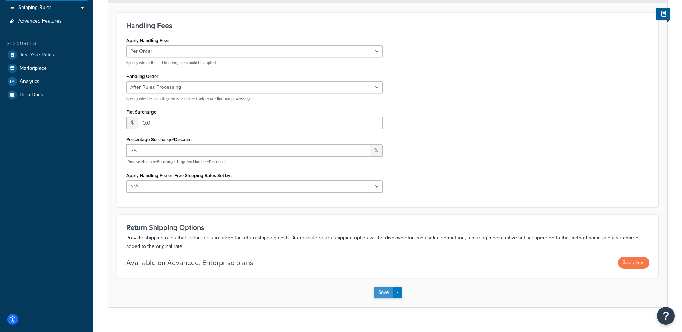
click at [383, 291] on button "Save" at bounding box center [383, 293] width 19 height 12
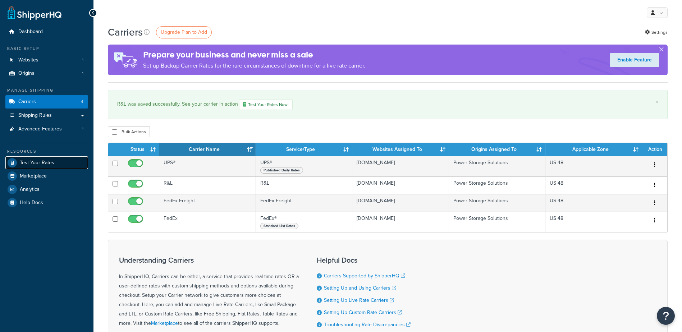
click at [38, 160] on span "Test Your Rates" at bounding box center [37, 163] width 35 height 6
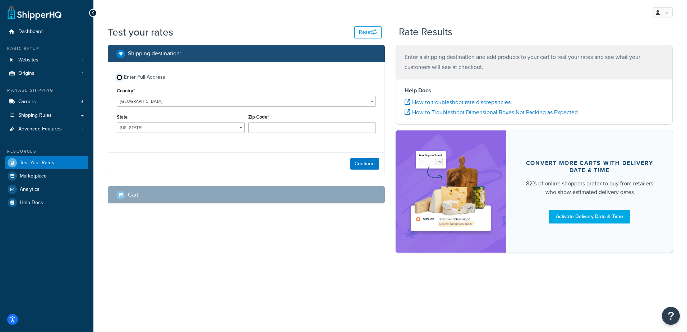
click at [120, 79] on input "Enter Full Address" at bounding box center [119, 77] width 5 height 5
checkbox input "true"
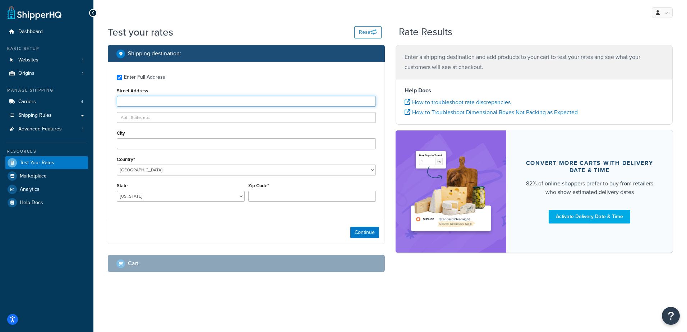
click at [171, 99] on input "Street Address" at bounding box center [246, 101] width 259 height 11
type input "33864 Copper Lantern Street"
type input "Dana Point"
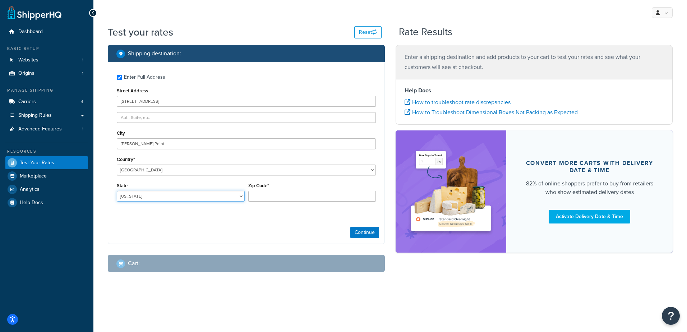
select select "CA"
type input "92629"
click at [365, 233] on button "Continue" at bounding box center [365, 233] width 29 height 12
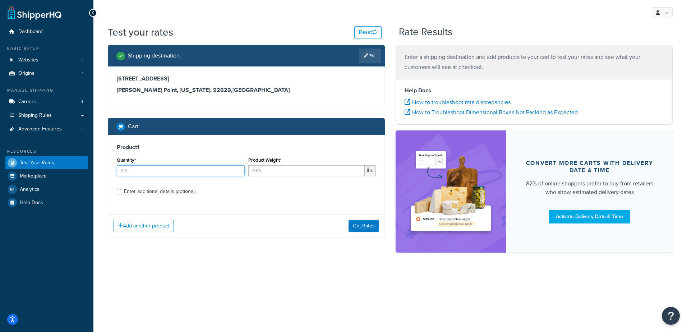
click at [139, 169] on input "Quantity*" at bounding box center [181, 170] width 128 height 11
type input "6"
type input "81"
click at [119, 192] on input "Enter additional details (optional)" at bounding box center [119, 191] width 5 height 5
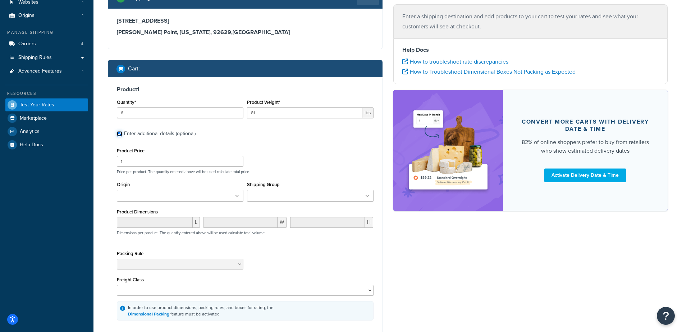
scroll to position [72, 0]
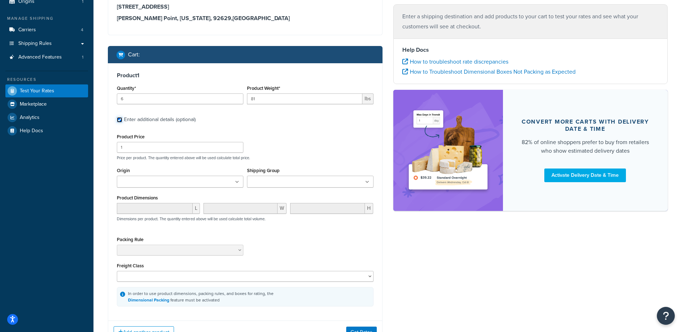
click at [119, 120] on input "Enter additional details (optional)" at bounding box center [119, 119] width 5 height 5
checkbox input "false"
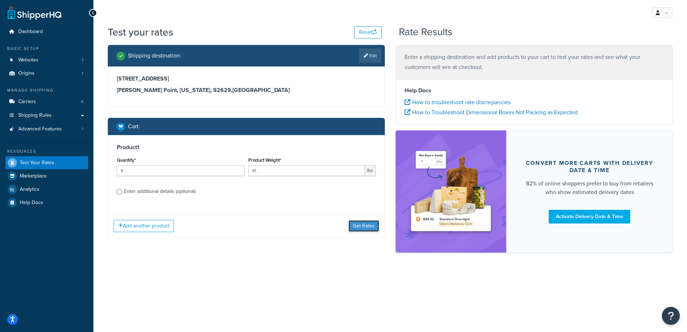
click at [358, 227] on button "Get Rates" at bounding box center [364, 226] width 31 height 12
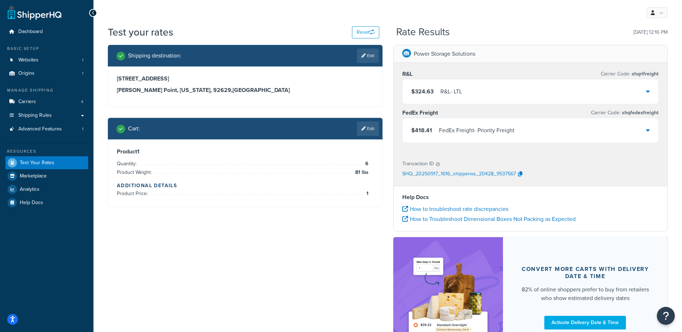
click at [471, 94] on div "$324.63 R&L - LTL" at bounding box center [531, 91] width 256 height 24
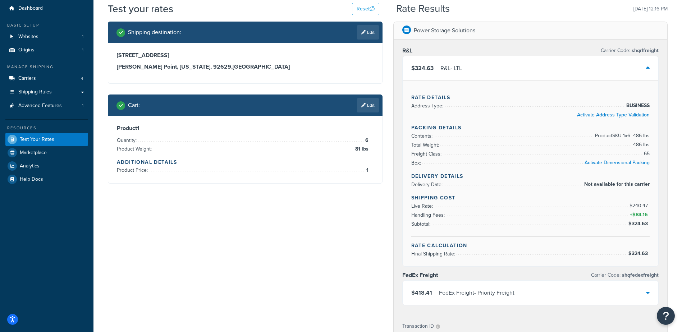
scroll to position [36, 0]
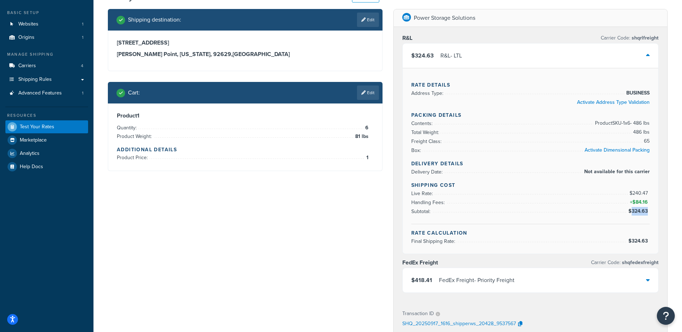
drag, startPoint x: 632, startPoint y: 210, endPoint x: 649, endPoint y: 210, distance: 16.5
click at [649, 210] on span "$324.63" at bounding box center [638, 211] width 21 height 8
click at [647, 54] on icon at bounding box center [648, 55] width 4 height 6
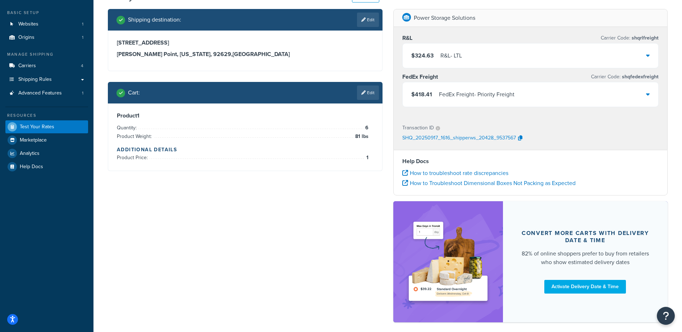
click at [556, 97] on div "$418.41 FedEx Freight - Priority Freight" at bounding box center [531, 94] width 256 height 24
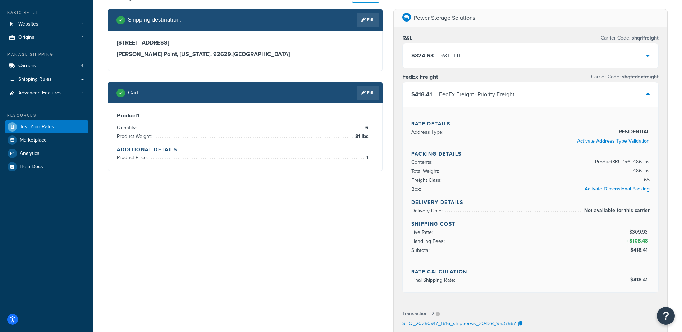
click at [640, 232] on span "$309.93" at bounding box center [639, 232] width 20 height 8
click at [639, 252] on span "$418.41" at bounding box center [639, 250] width 19 height 8
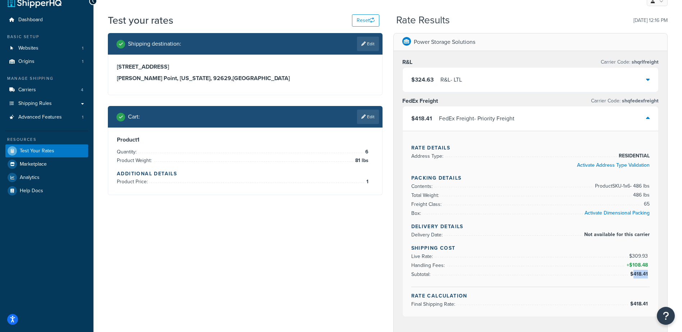
scroll to position [0, 0]
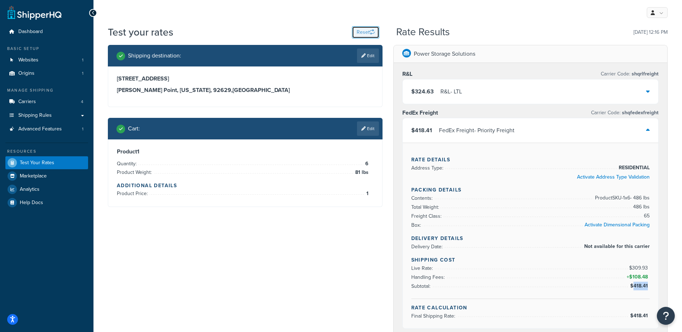
drag, startPoint x: 367, startPoint y: 29, endPoint x: 352, endPoint y: 37, distance: 17.9
click at [367, 29] on button "Reset" at bounding box center [365, 32] width 27 height 12
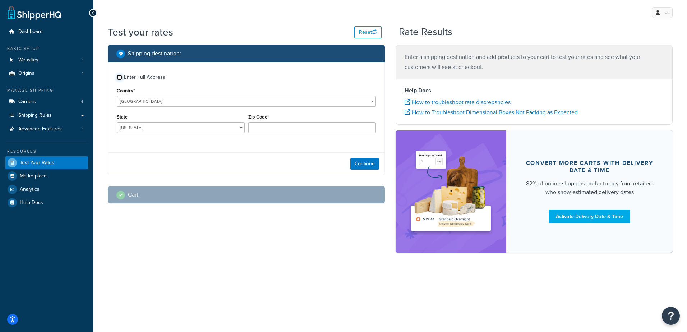
click at [120, 78] on input "Enter Full Address" at bounding box center [119, 77] width 5 height 5
checkbox input "true"
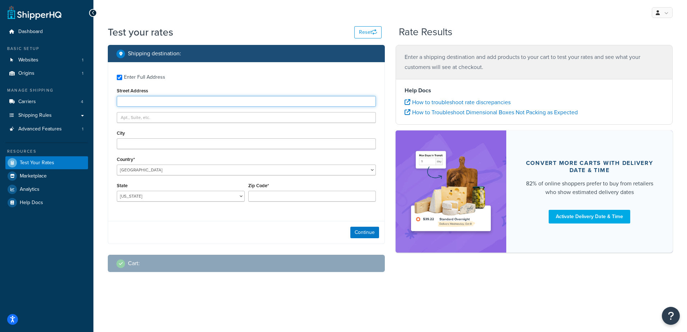
click at [146, 99] on input "Street Address" at bounding box center [246, 101] width 259 height 11
paste input "120 North Broad Street"
type input "120 North Broad Street"
type input "Williamston"
select select "NC"
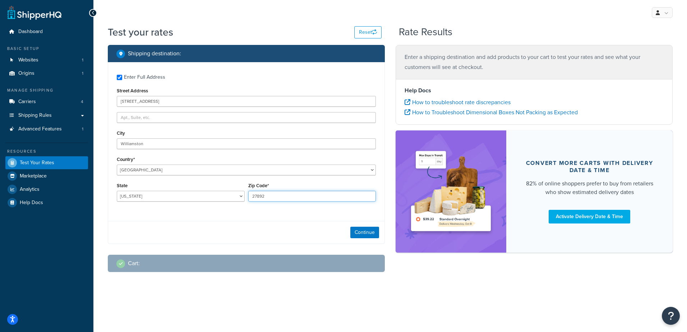
type input "27892"
click at [366, 229] on button "Continue" at bounding box center [365, 233] width 29 height 12
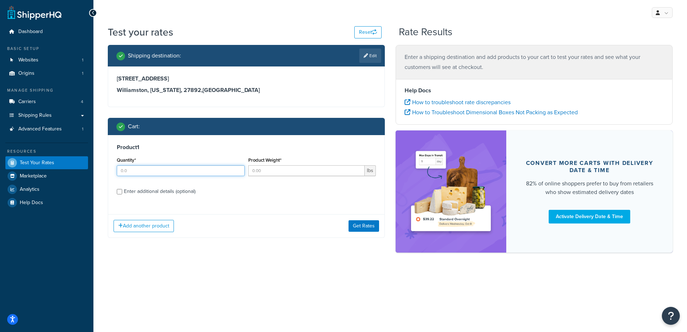
click at [164, 170] on input "Quantity*" at bounding box center [181, 170] width 128 height 11
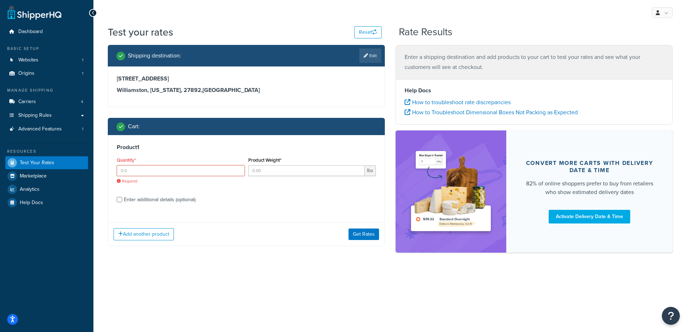
click at [133, 168] on input "Quantity*" at bounding box center [181, 170] width 128 height 11
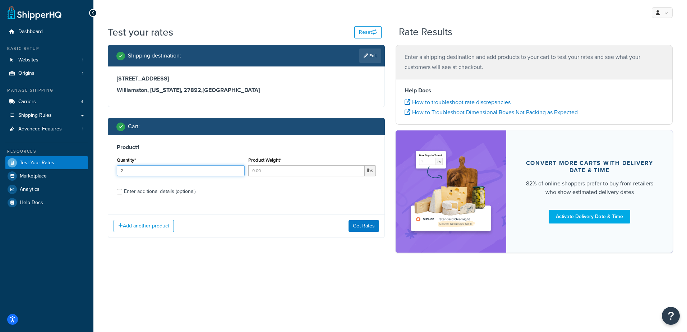
type input "2"
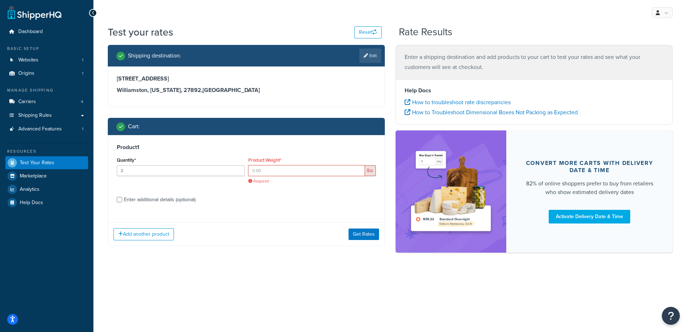
click at [270, 172] on input "Product Weight*" at bounding box center [306, 170] width 117 height 11
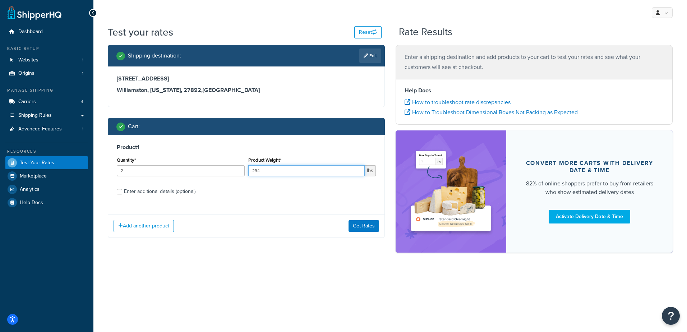
type input "234"
click at [322, 200] on div "Product 1 Quantity* 2 Product Weight* 234 lbs Enter additional details (optiona…" at bounding box center [246, 172] width 276 height 74
click at [361, 226] on button "Get Rates" at bounding box center [364, 226] width 31 height 12
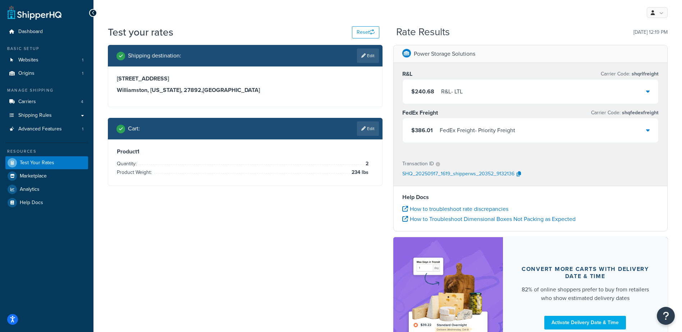
click at [364, 173] on span "234 lbs" at bounding box center [359, 172] width 19 height 9
drag, startPoint x: 364, startPoint y: 173, endPoint x: 365, endPoint y: 132, distance: 41.0
click at [365, 132] on link "Edit" at bounding box center [368, 129] width 22 height 14
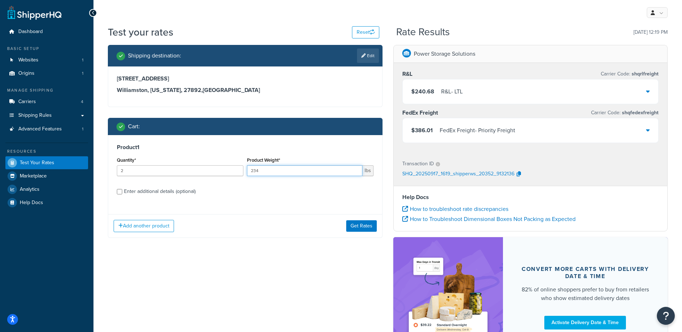
click at [305, 172] on input "234" at bounding box center [304, 170] width 115 height 11
drag, startPoint x: 305, startPoint y: 172, endPoint x: 222, endPoint y: 177, distance: 83.6
click at [222, 177] on div "Quantity* 2 Product Weight* 234 lbs" at bounding box center [245, 168] width 260 height 26
type input "320"
click at [349, 224] on button "Get Rates" at bounding box center [361, 226] width 31 height 12
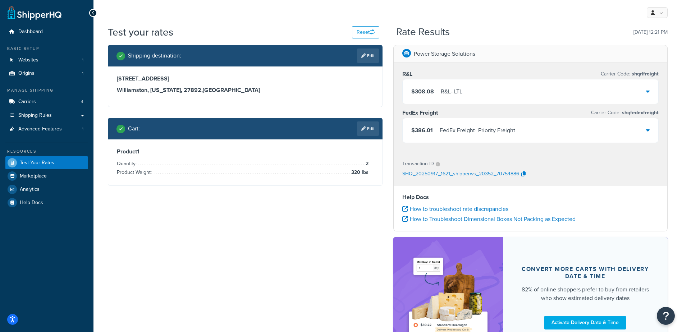
click at [355, 172] on span "320 lbs" at bounding box center [358, 172] width 19 height 9
click at [374, 130] on link "Edit" at bounding box center [368, 129] width 22 height 14
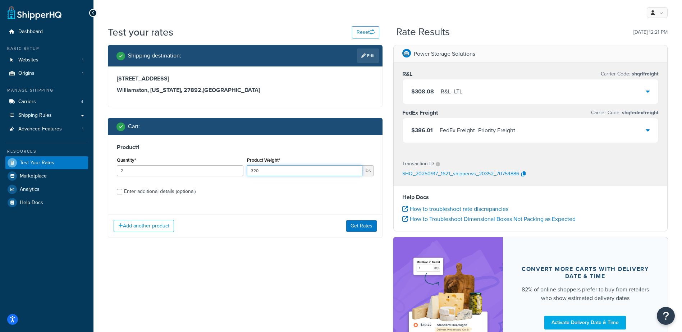
click at [264, 172] on input "320" at bounding box center [304, 170] width 115 height 11
drag, startPoint x: 264, startPoint y: 172, endPoint x: 224, endPoint y: 168, distance: 40.1
click at [224, 168] on div "Quantity* 2 Product Weight* 320 lbs" at bounding box center [245, 168] width 260 height 26
type input "234"
click at [358, 229] on button "Get Rates" at bounding box center [361, 226] width 31 height 12
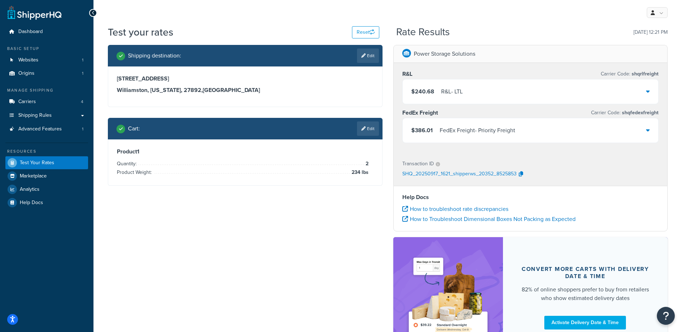
click at [587, 126] on div "$386.01 FedEx Freight - Priority Freight" at bounding box center [531, 130] width 256 height 24
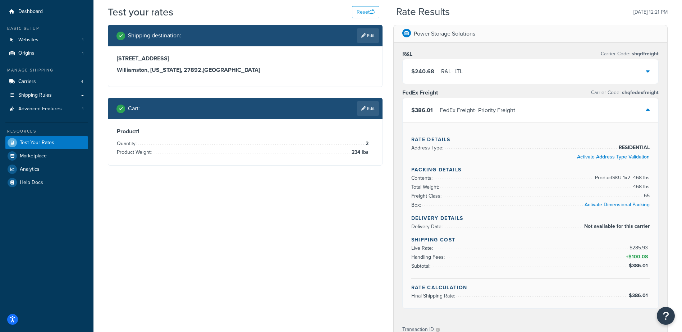
scroll to position [36, 0]
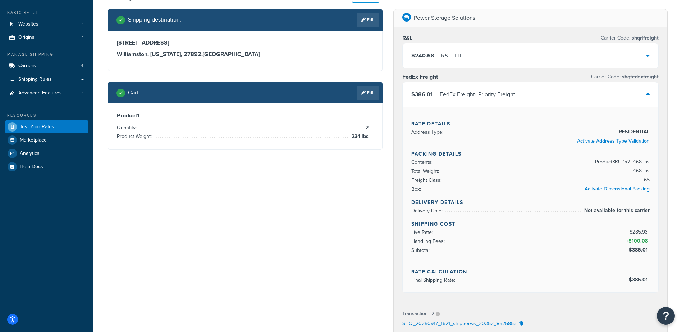
click at [646, 243] on span "$100.08" at bounding box center [638, 241] width 21 height 8
click at [647, 242] on div "Rate Details Address Type: RESIDENTIAL Activate Address Type Validation Packing…" at bounding box center [531, 200] width 256 height 186
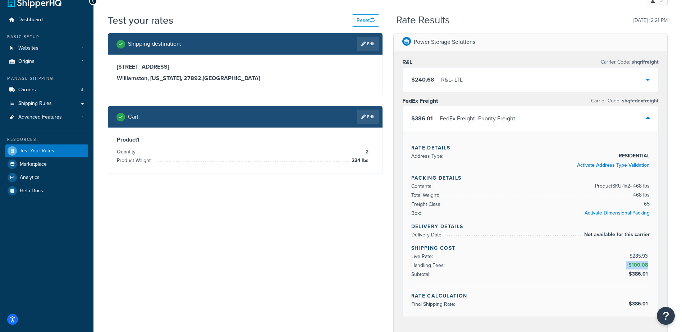
scroll to position [0, 0]
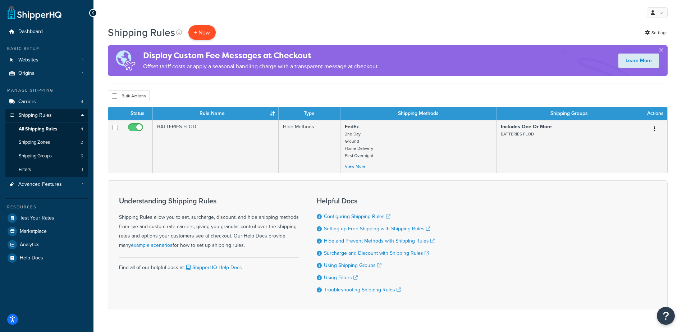
click at [200, 35] on p "+ New" at bounding box center [201, 32] width 27 height 15
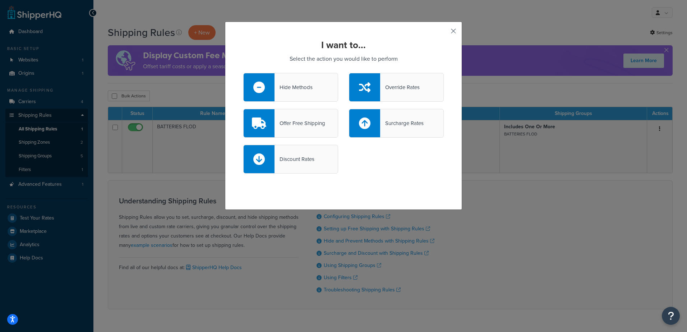
click at [444, 33] on button "button" at bounding box center [443, 34] width 2 height 2
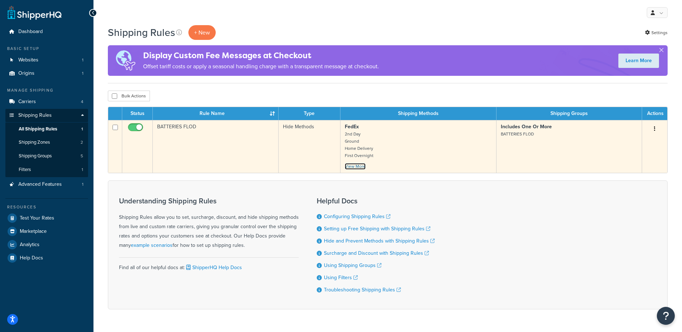
click at [362, 164] on link "View More" at bounding box center [355, 166] width 21 height 6
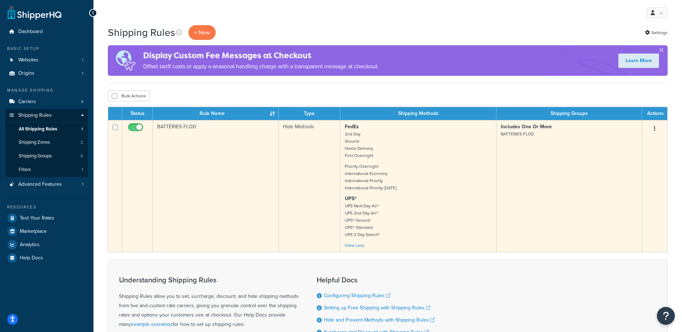
click at [656, 129] on button "button" at bounding box center [655, 129] width 10 height 12
click at [614, 141] on link "Edit" at bounding box center [631, 142] width 57 height 15
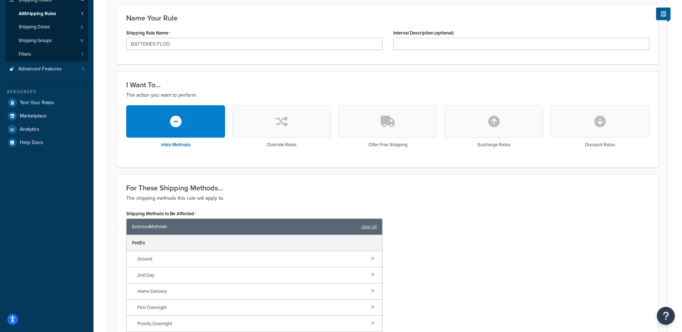
scroll to position [108, 0]
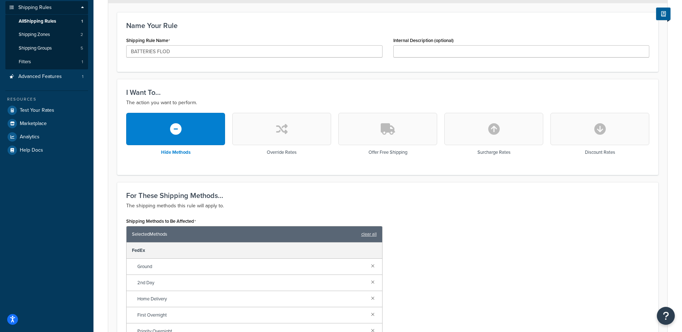
click at [498, 135] on icon "button" at bounding box center [494, 129] width 12 height 12
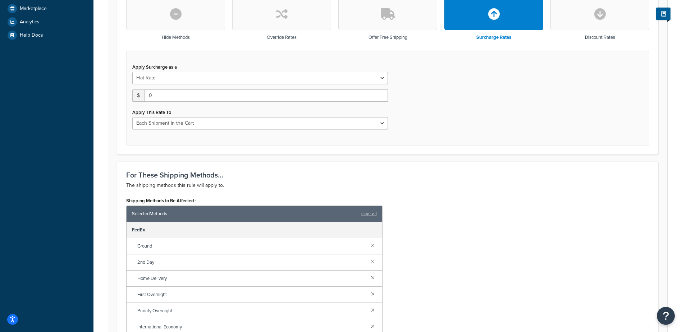
scroll to position [180, 0]
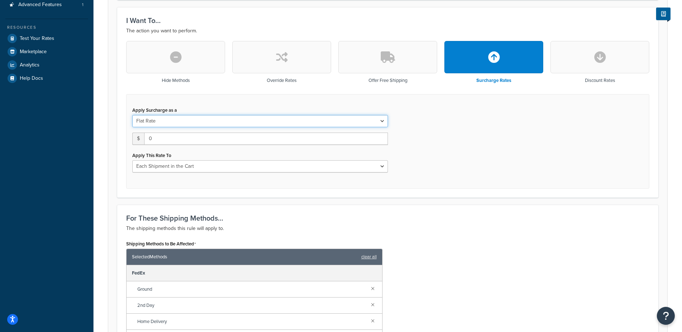
click at [383, 122] on select "Flat Rate Percentage Flat Rate & Percentage" at bounding box center [260, 121] width 256 height 12
click at [490, 138] on div "Apply Surcharge as a Flat Rate Percentage Flat Rate & Percentage $ 0 Apply This…" at bounding box center [387, 141] width 523 height 95
click at [294, 60] on button "button" at bounding box center [281, 57] width 99 height 32
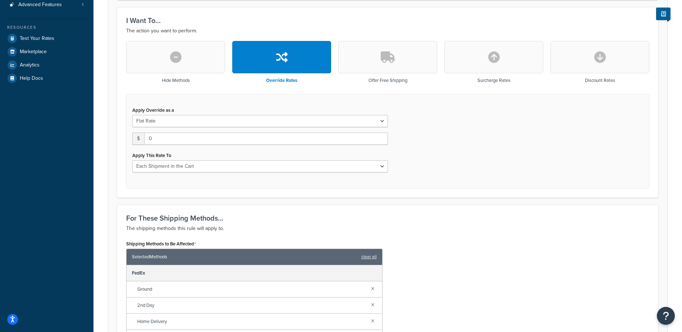
click at [602, 60] on icon "button" at bounding box center [600, 57] width 12 height 12
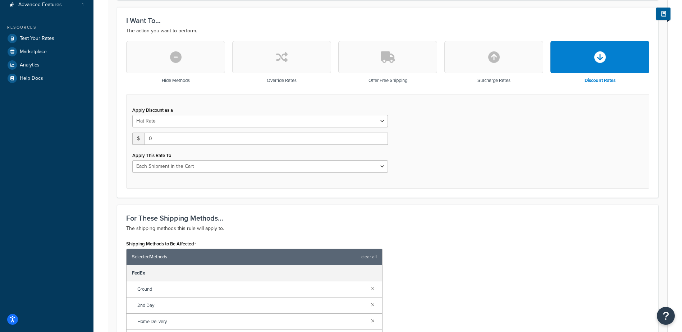
click at [602, 60] on icon "button" at bounding box center [600, 57] width 12 height 12
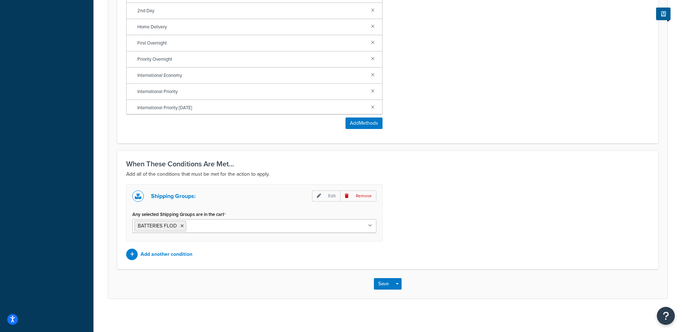
scroll to position [478, 0]
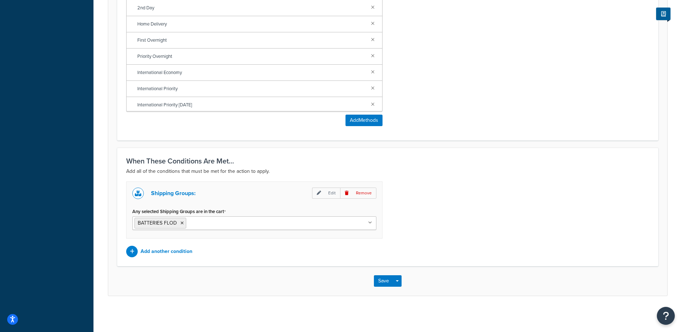
click at [280, 225] on ul "BATTERIES FLOD" at bounding box center [254, 223] width 244 height 14
paste input "BATTERIES LITH"
type input "BATTERIES LITH"
click at [325, 219] on ul "BATTERIES FLOD BATTERIES LITH" at bounding box center [254, 223] width 244 height 14
drag, startPoint x: 257, startPoint y: 225, endPoint x: 191, endPoint y: 221, distance: 66.3
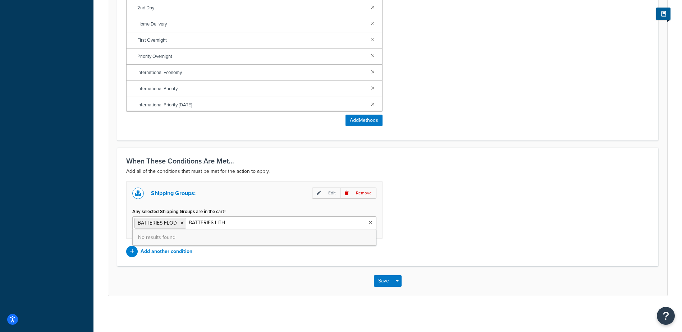
click at [189, 223] on ul "BATTERIES FLOD BATTERIES LITH" at bounding box center [254, 223] width 244 height 14
click at [435, 226] on div "Shipping Groups: Edit Remove Any selected Shipping Groups are in the cart BATTE…" at bounding box center [388, 220] width 534 height 76
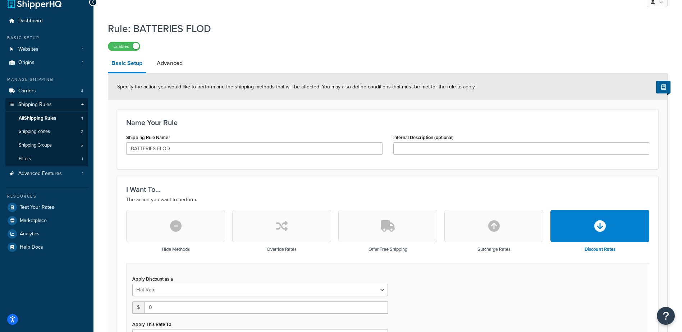
scroll to position [0, 0]
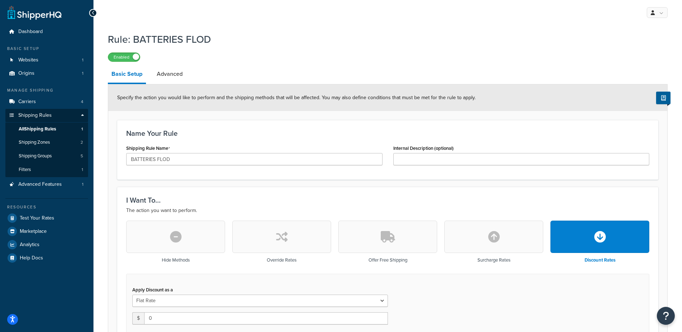
click at [94, 12] on icon at bounding box center [93, 12] width 3 height 5
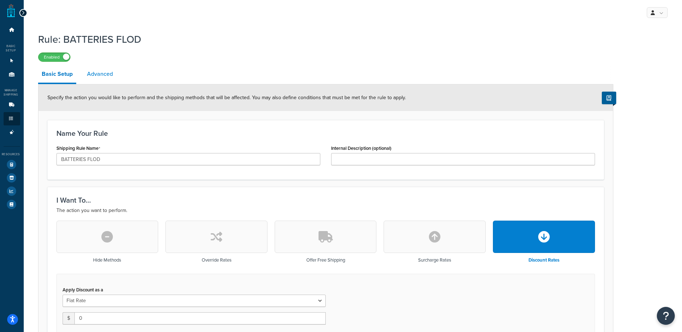
click at [104, 75] on link "Advanced" at bounding box center [99, 73] width 33 height 17
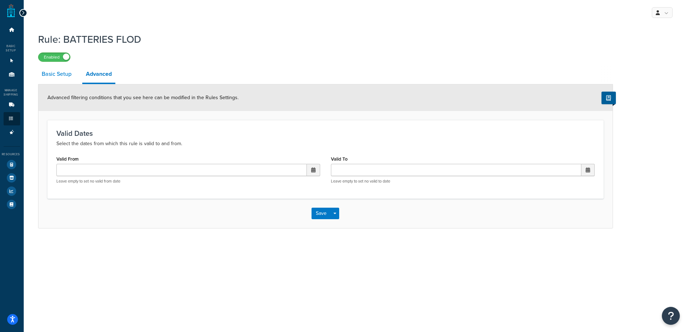
click at [55, 70] on link "Basic Setup" at bounding box center [56, 73] width 37 height 17
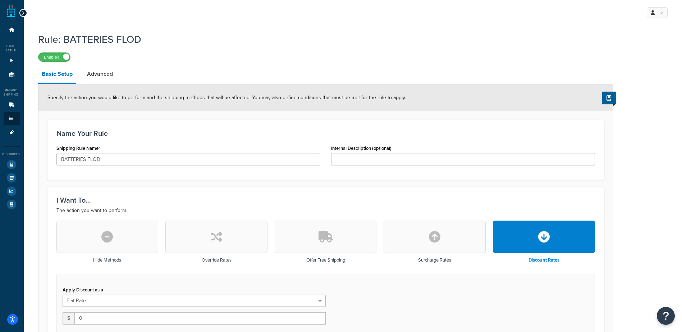
click at [12, 14] on link at bounding box center [11, 11] width 8 height 14
click at [10, 12] on link at bounding box center [11, 11] width 8 height 14
click at [10, 29] on icon at bounding box center [11, 30] width 7 height 4
